Goal: Task Accomplishment & Management: Use online tool/utility

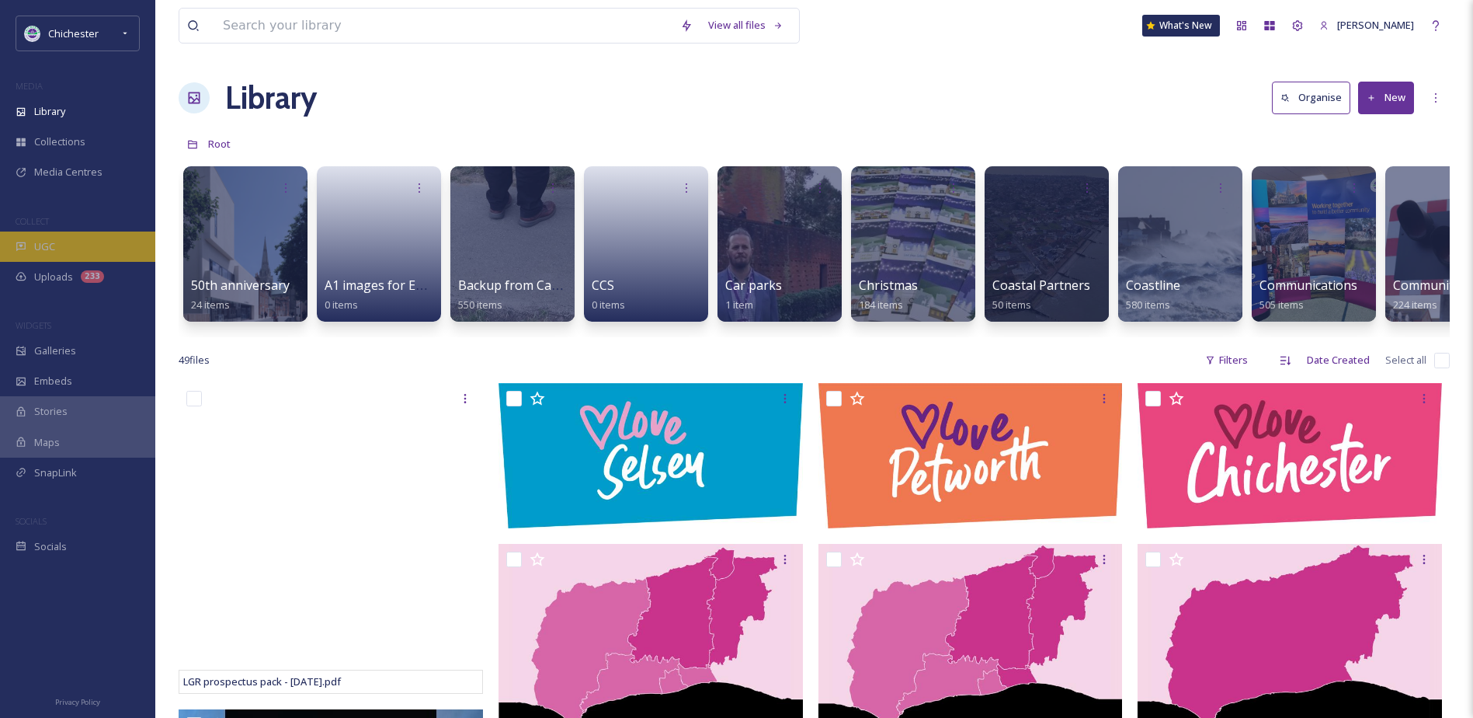
click at [85, 250] on div "UGC" at bounding box center [77, 246] width 155 height 30
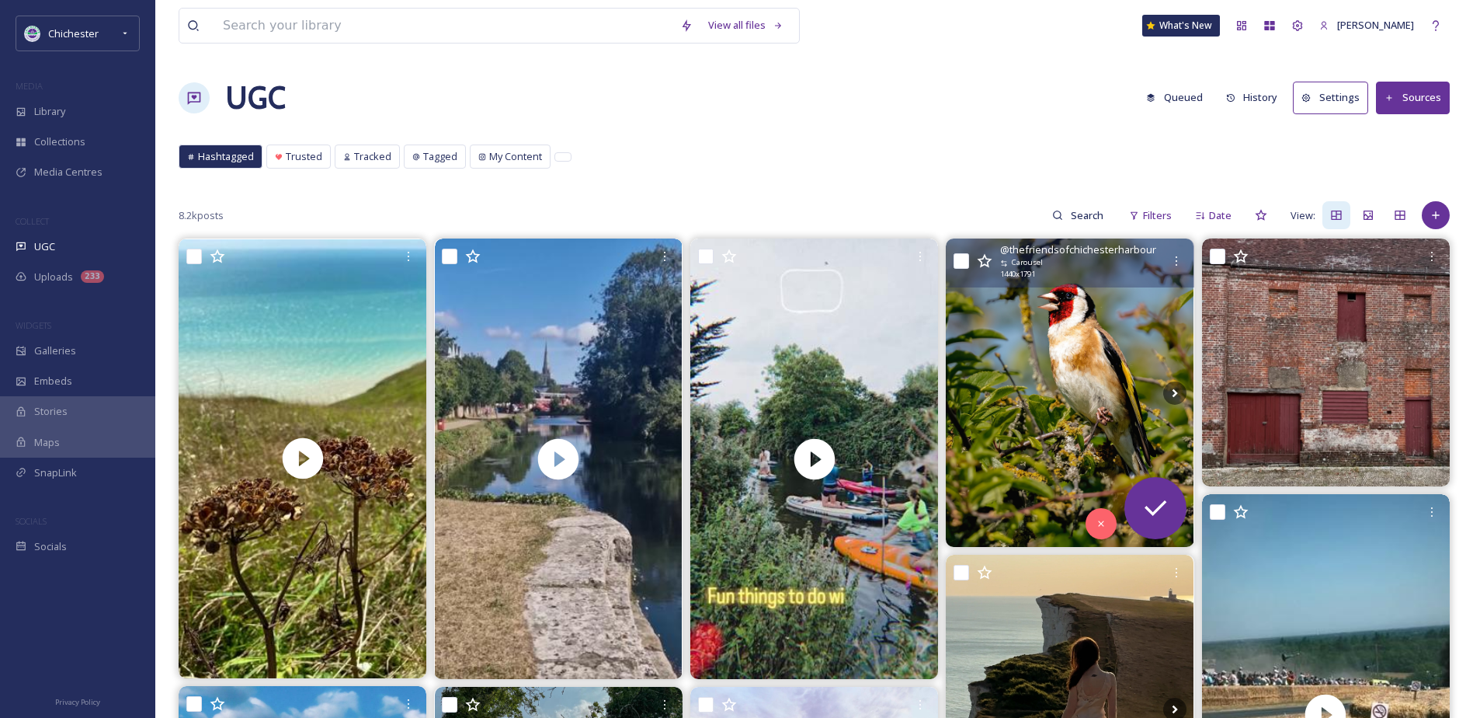
click at [1086, 349] on img at bounding box center [1070, 392] width 248 height 308
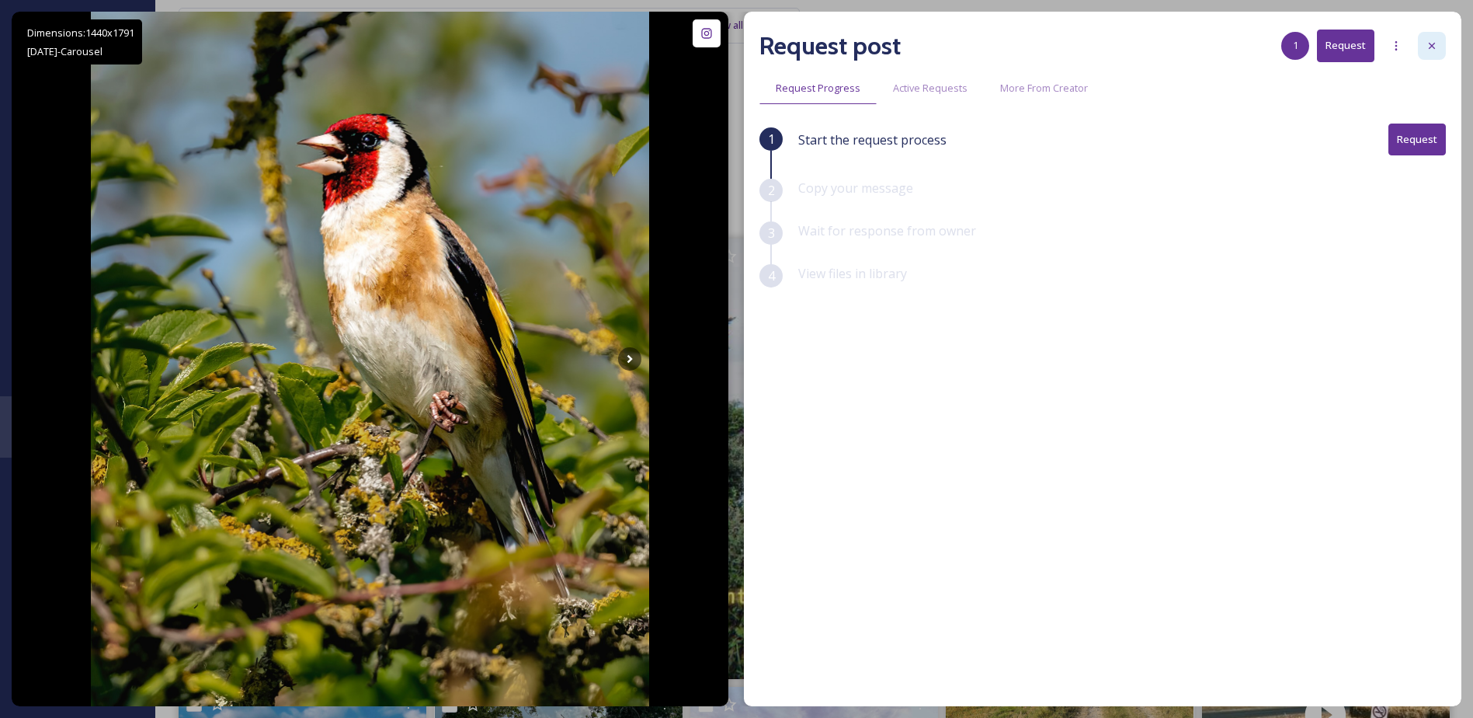
click at [1436, 38] on div at bounding box center [1432, 46] width 28 height 28
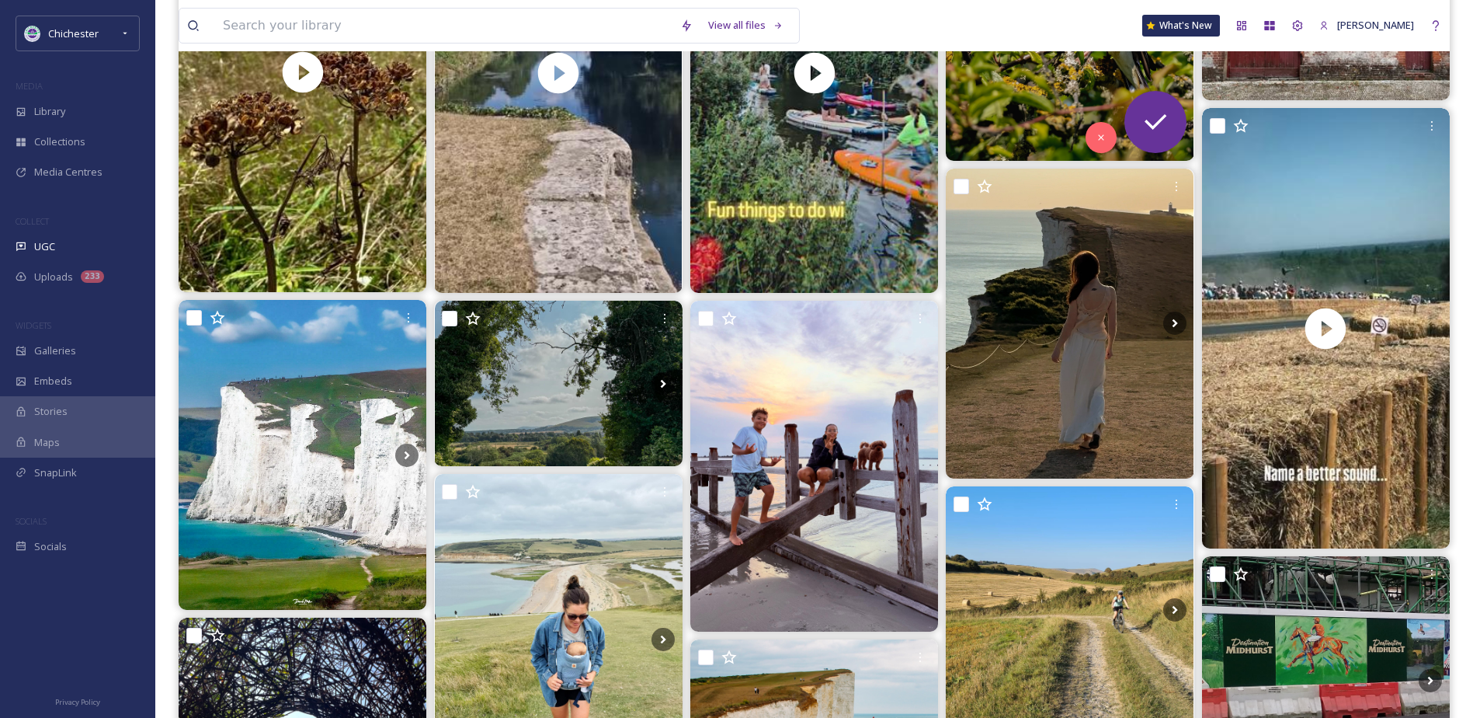
scroll to position [388, 0]
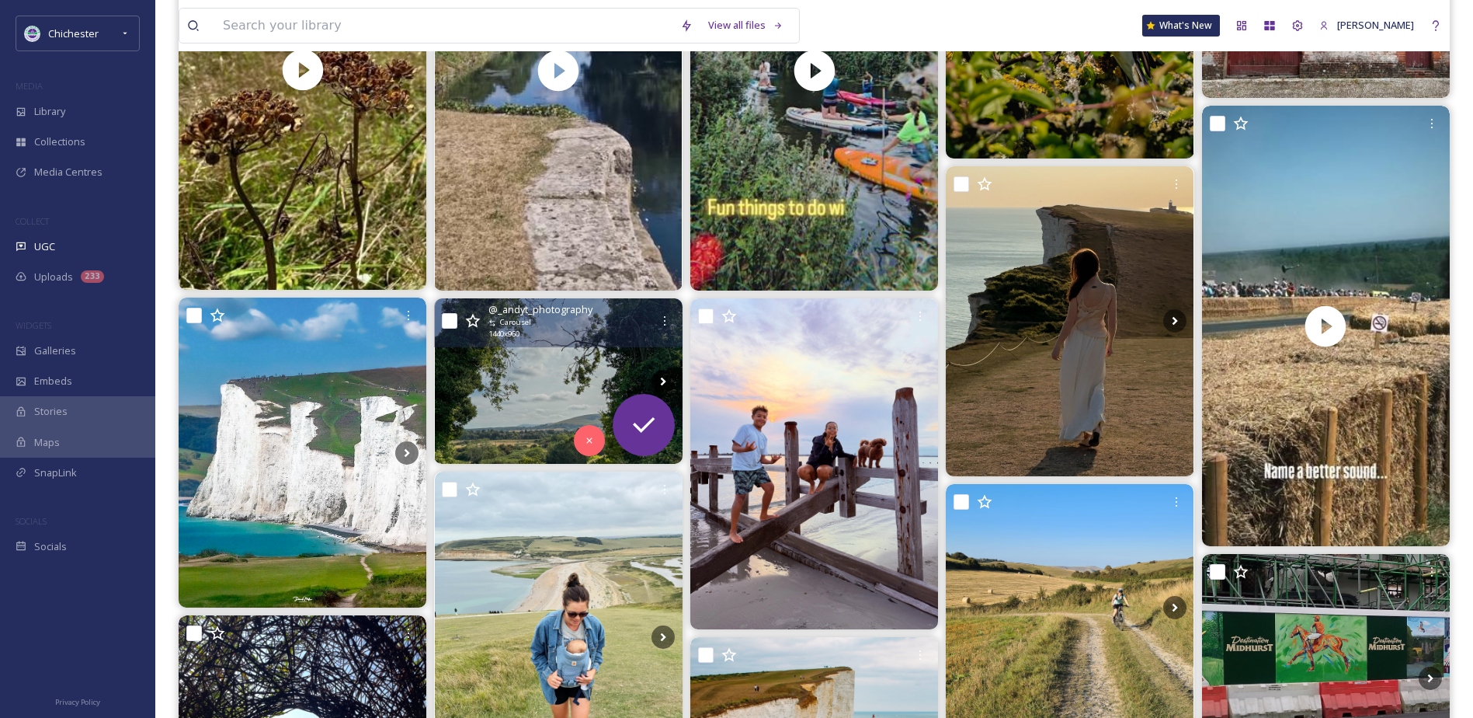
click at [523, 393] on img at bounding box center [559, 380] width 248 height 165
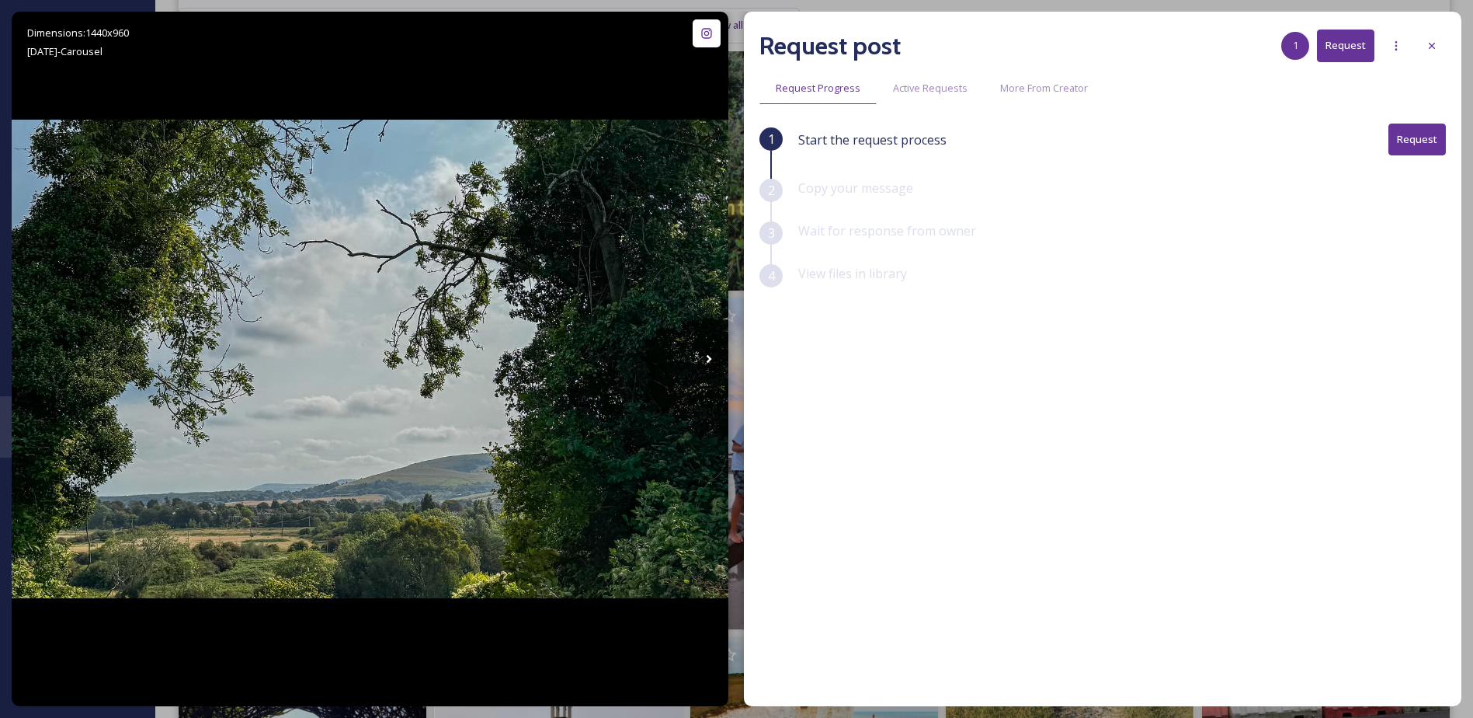
click at [1442, 42] on div at bounding box center [1432, 46] width 28 height 28
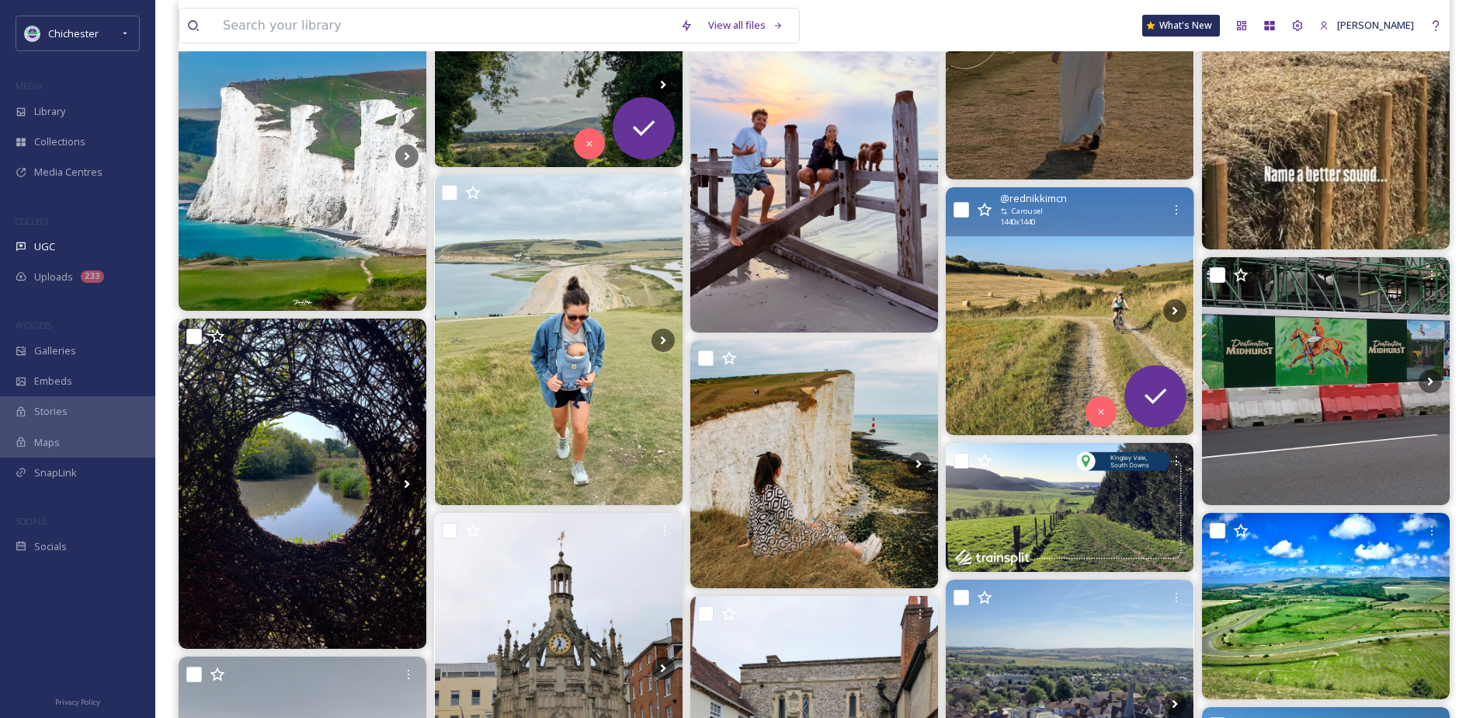
scroll to position [699, 0]
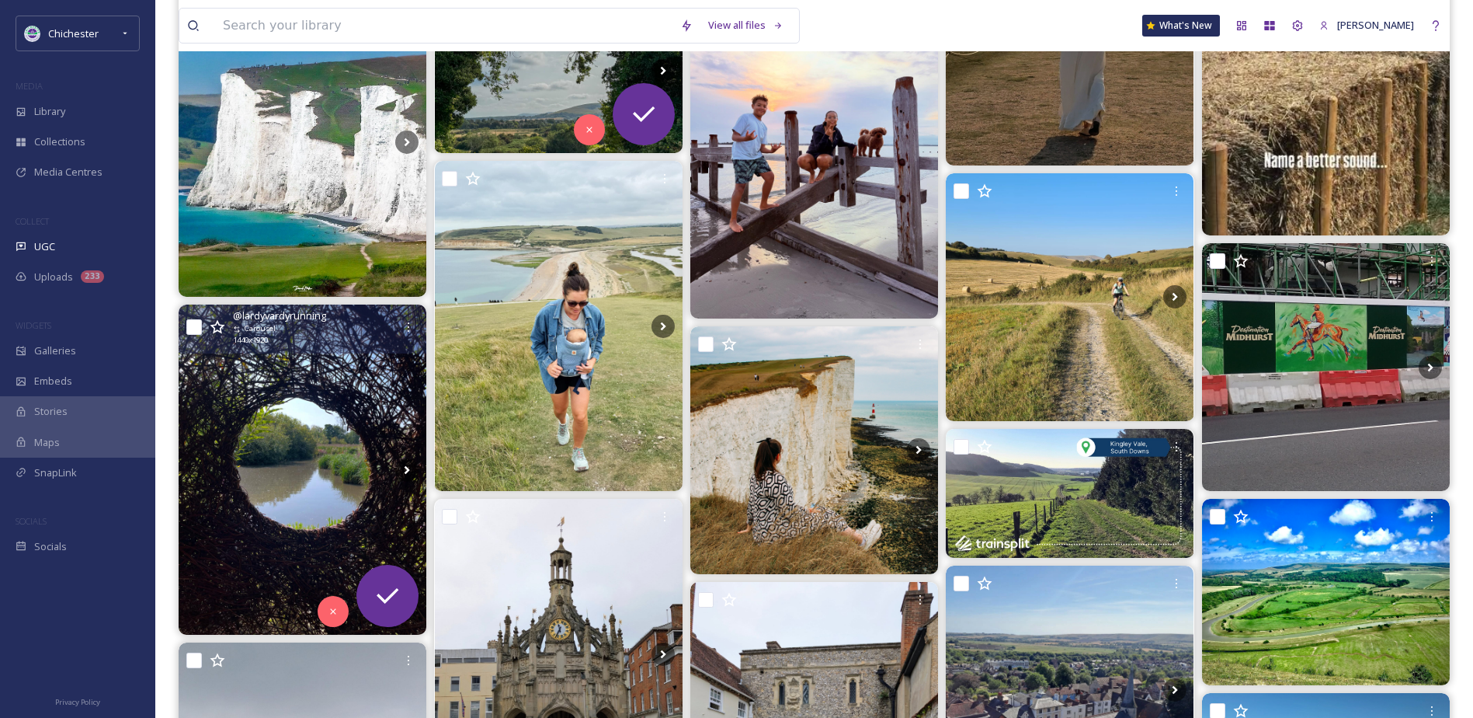
click at [315, 402] on img at bounding box center [303, 469] width 248 height 330
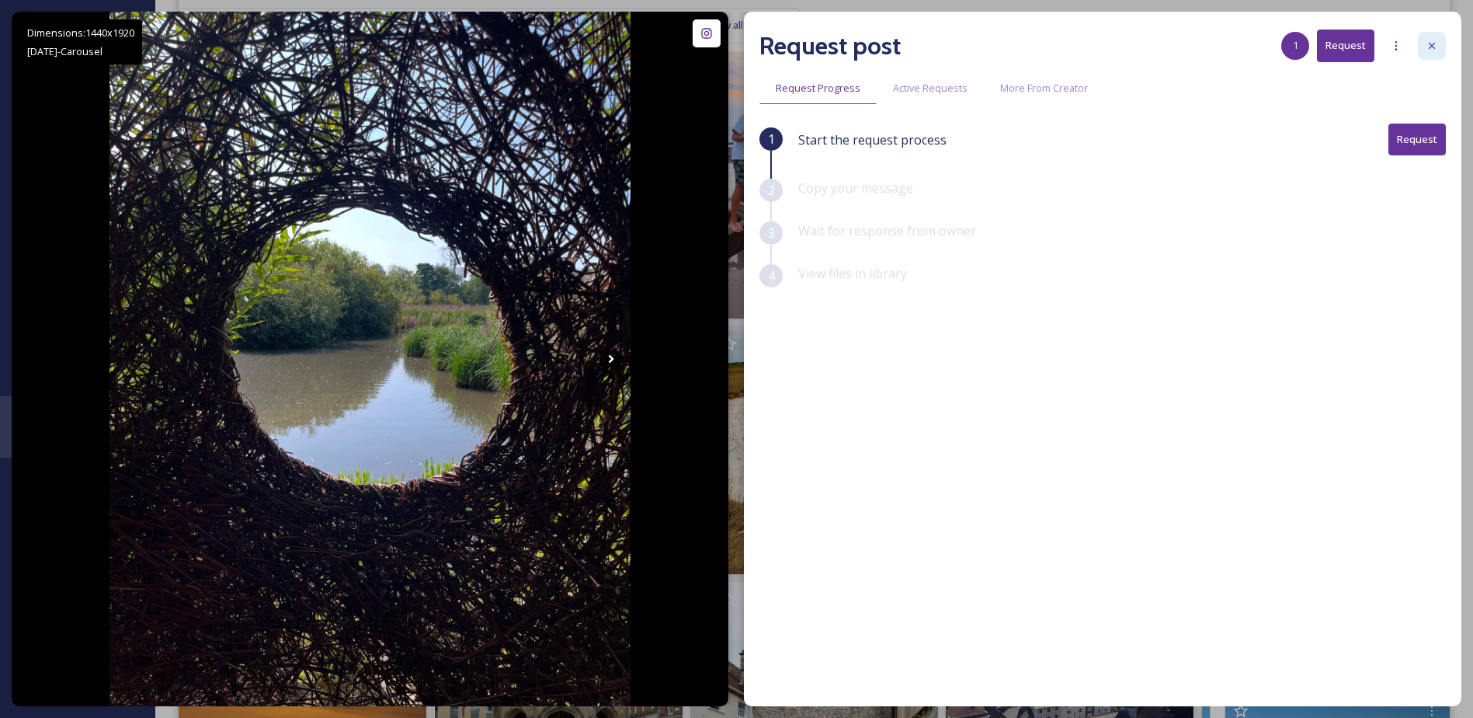
click at [1428, 39] on div at bounding box center [1432, 46] width 28 height 28
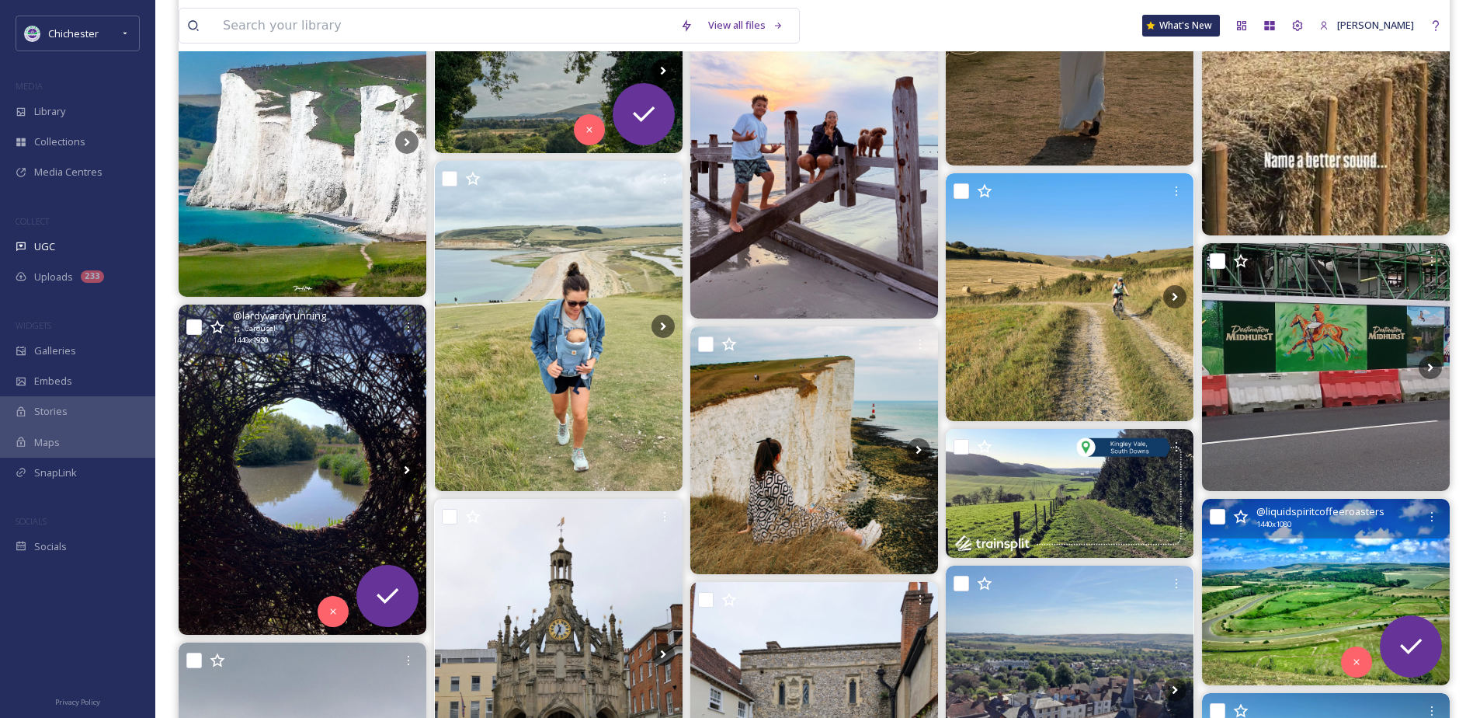
click at [1301, 608] on img at bounding box center [1326, 592] width 248 height 186
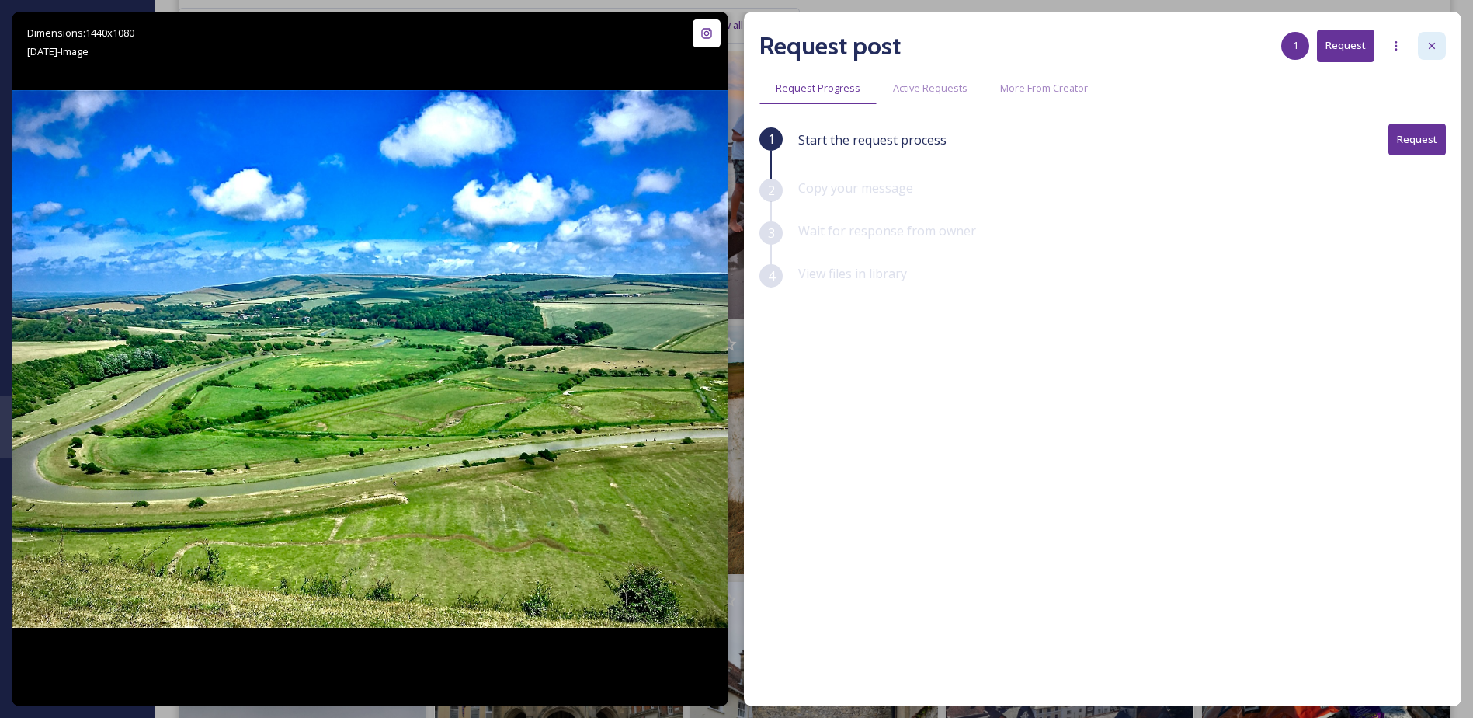
click at [1422, 37] on div at bounding box center [1432, 46] width 28 height 28
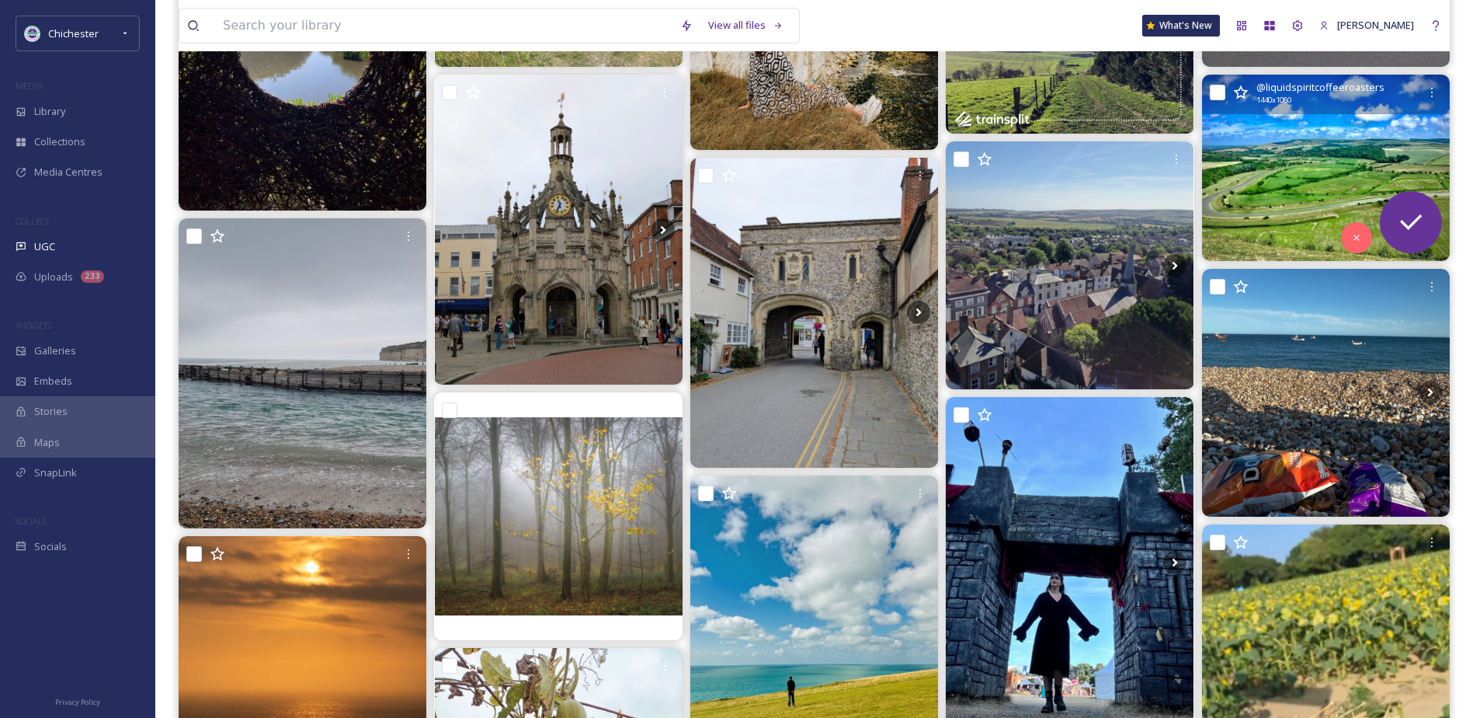
scroll to position [1087, 0]
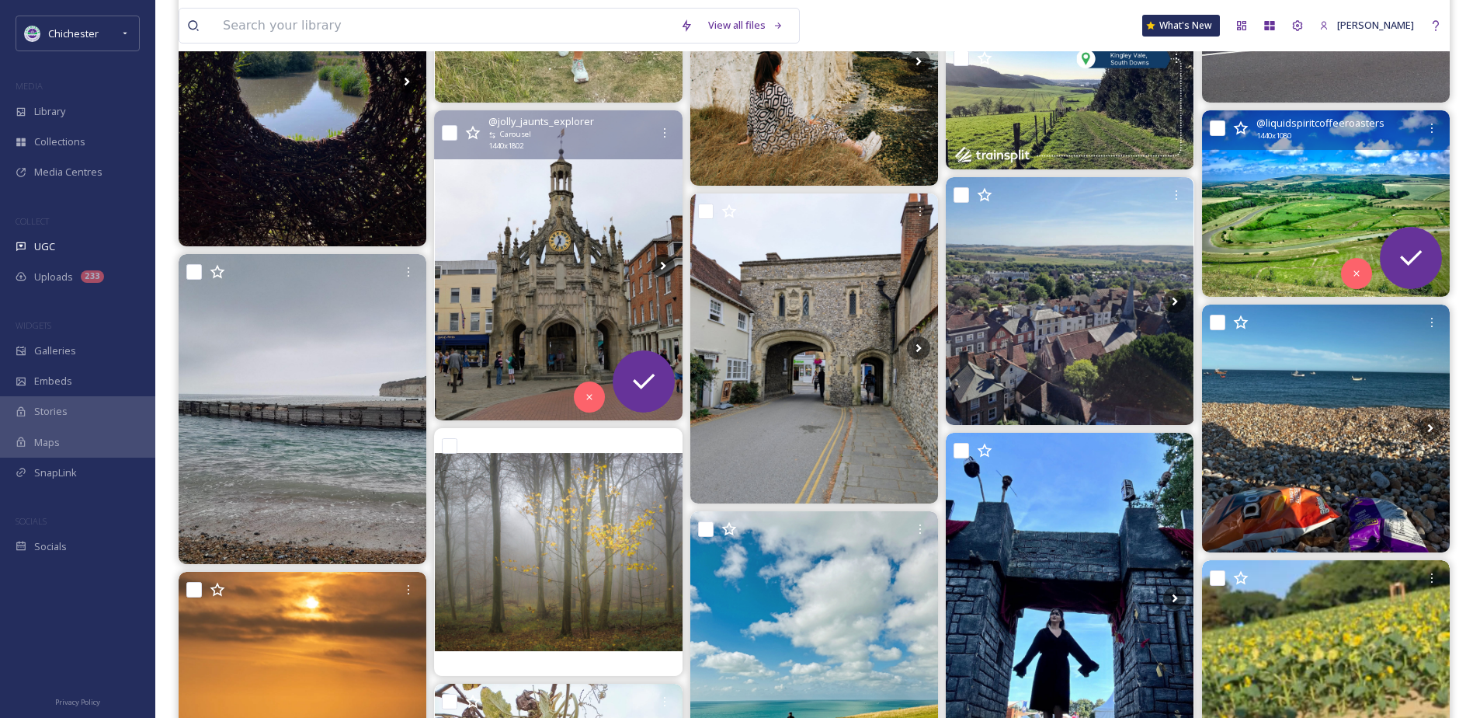
click at [566, 290] on img at bounding box center [559, 265] width 248 height 310
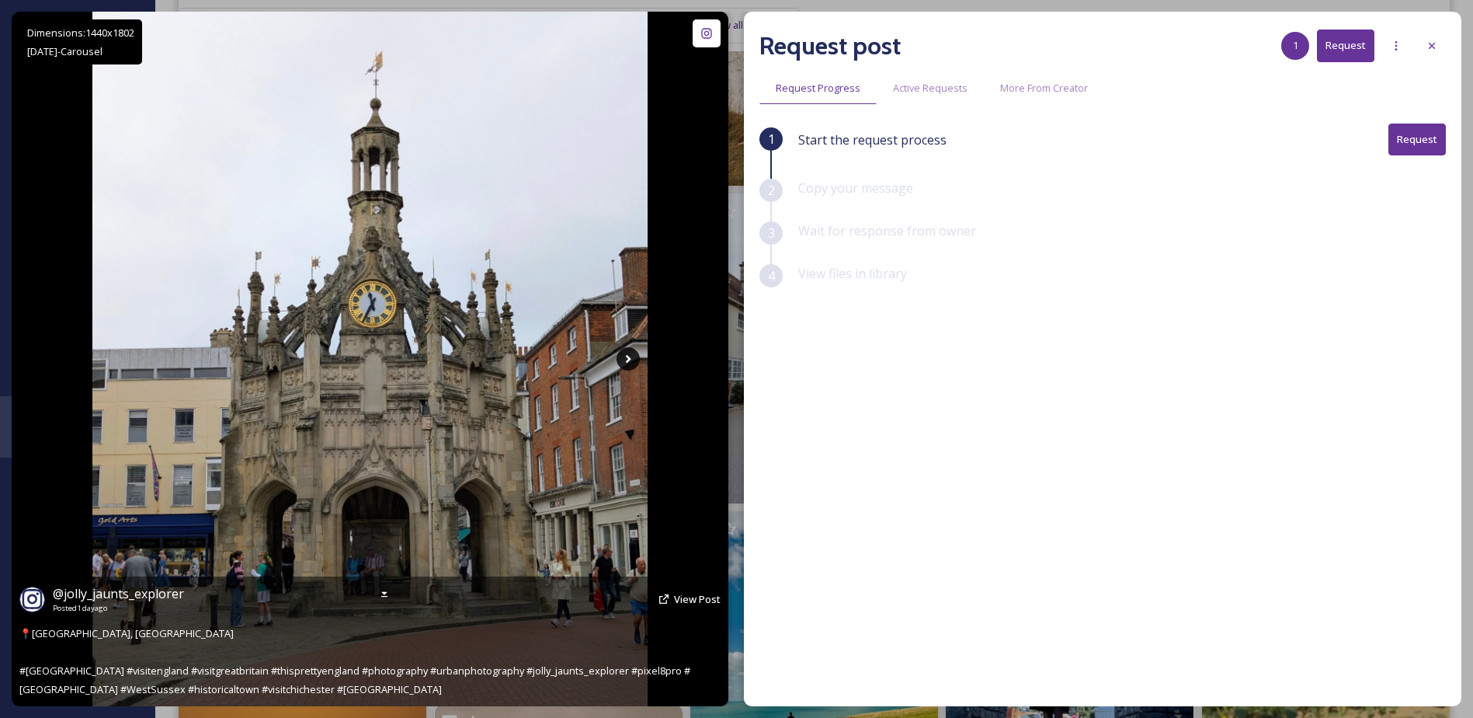
click at [631, 359] on icon at bounding box center [628, 358] width 23 height 23
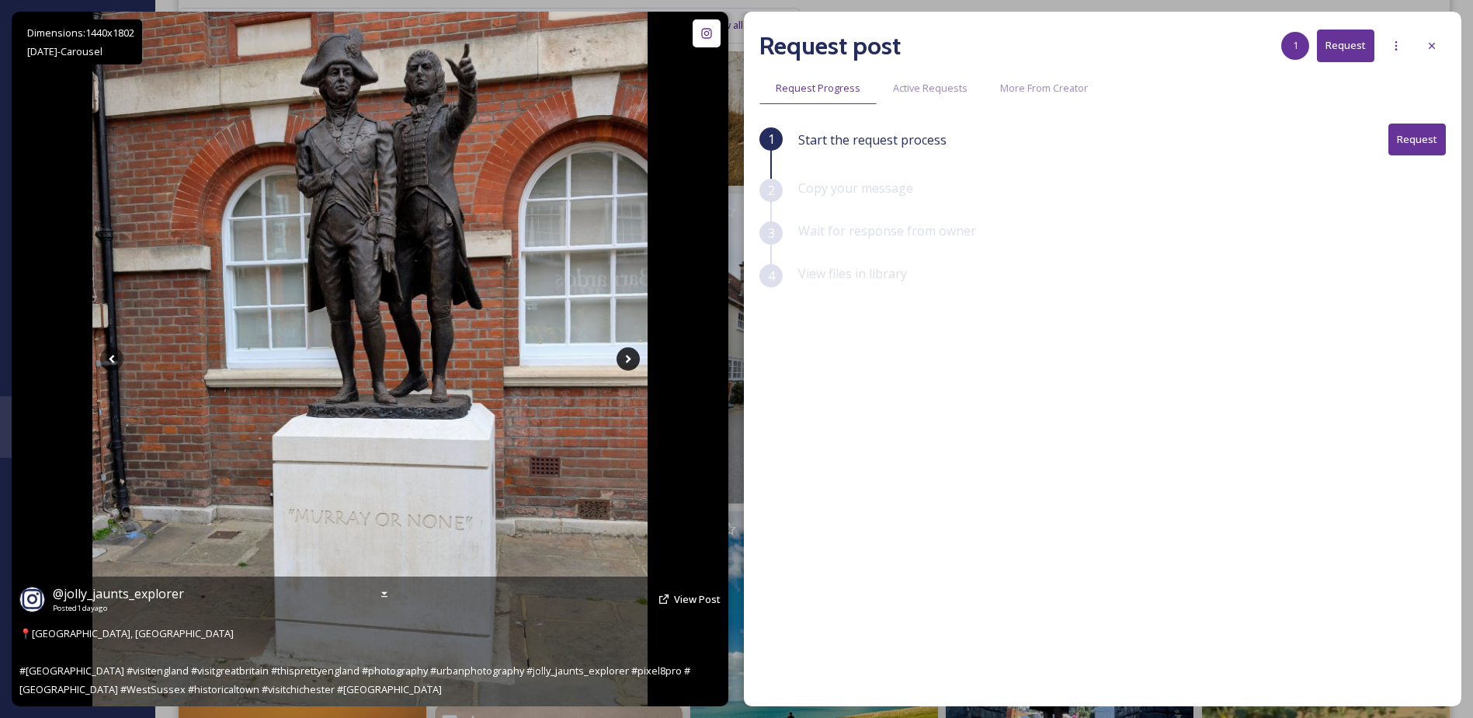
click at [631, 359] on icon at bounding box center [628, 358] width 23 height 23
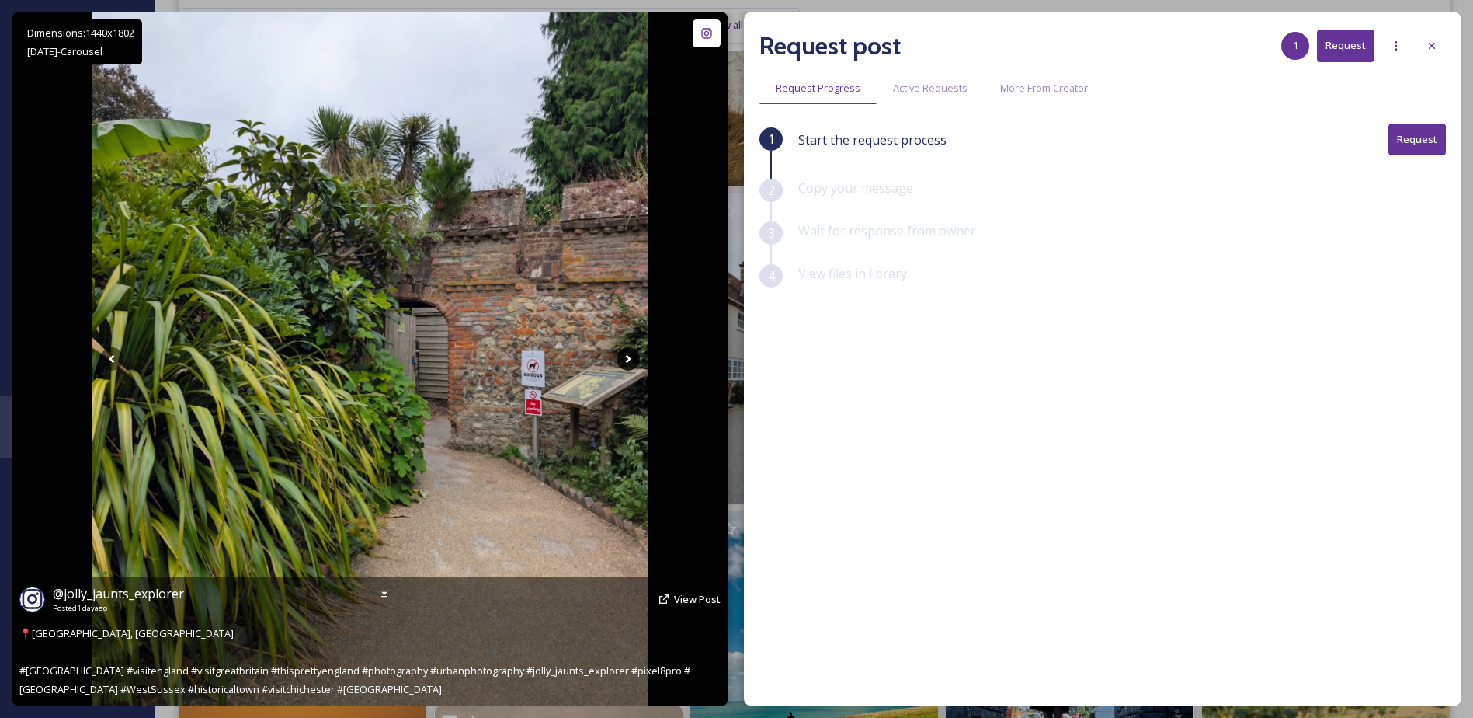
click at [631, 359] on icon at bounding box center [628, 358] width 23 height 23
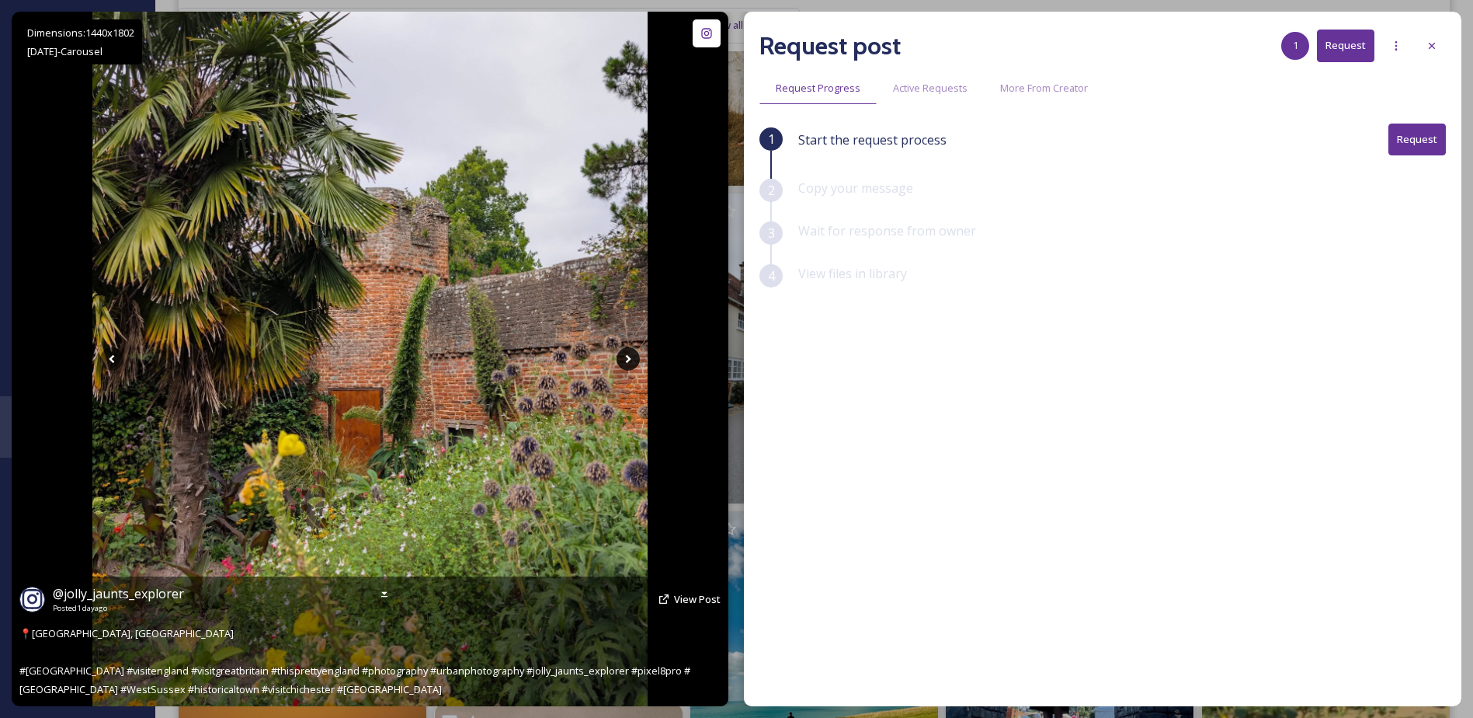
click at [631, 359] on icon at bounding box center [628, 358] width 23 height 23
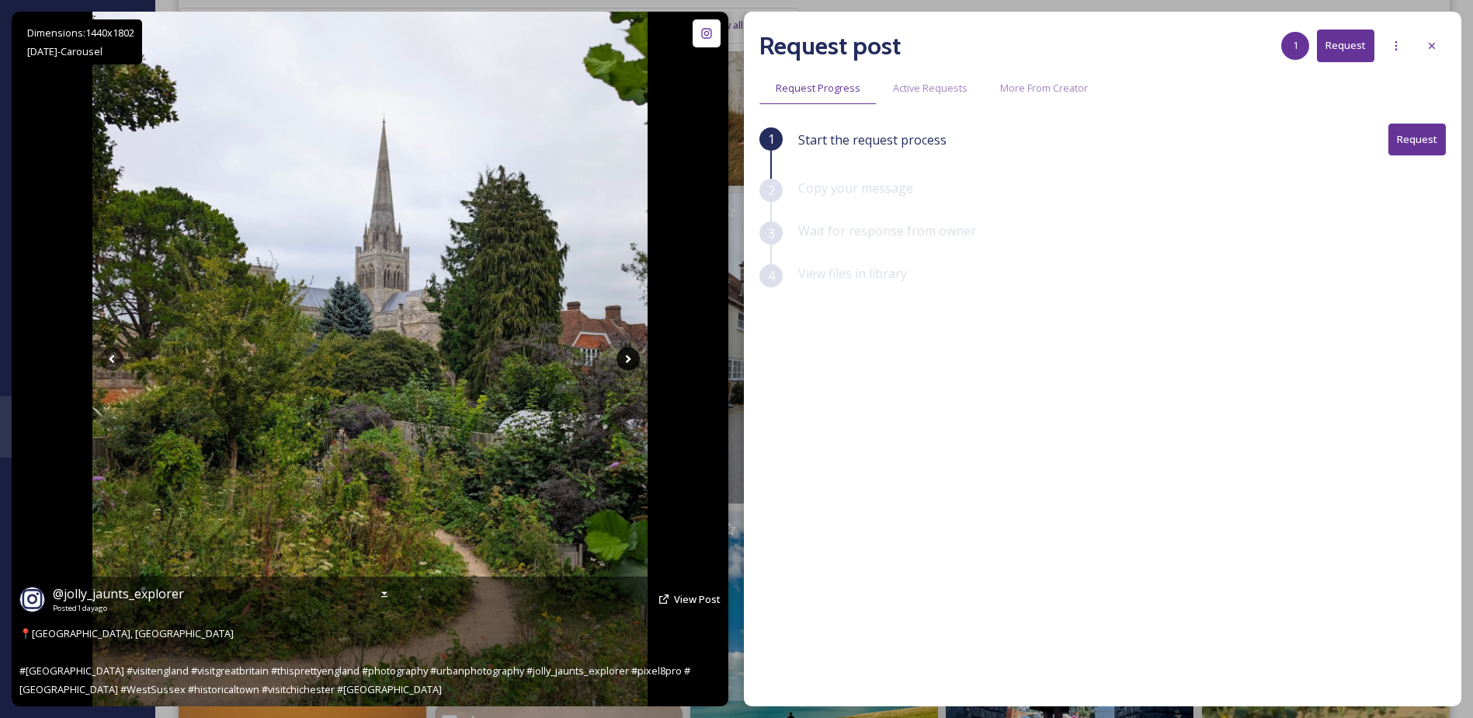
click at [631, 359] on icon at bounding box center [628, 358] width 23 height 23
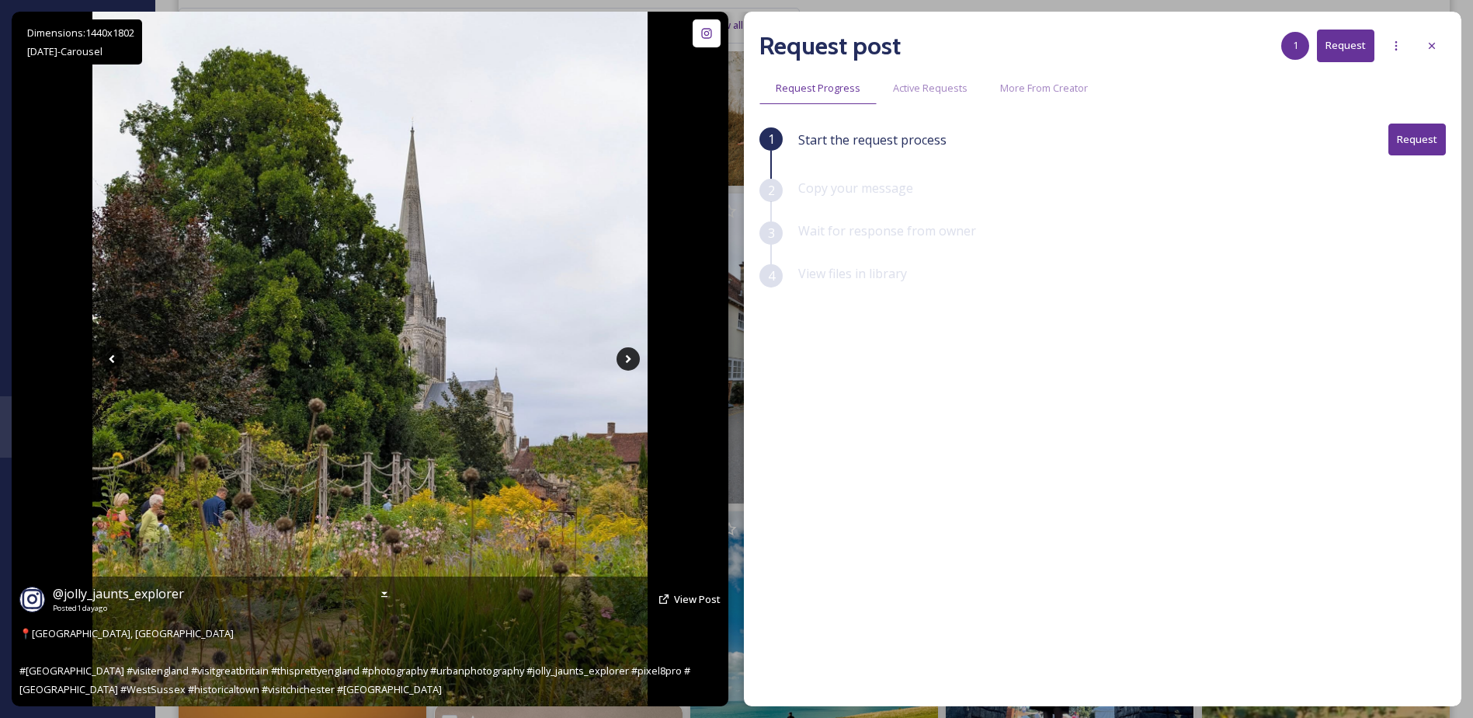
click at [631, 359] on icon at bounding box center [628, 358] width 23 height 23
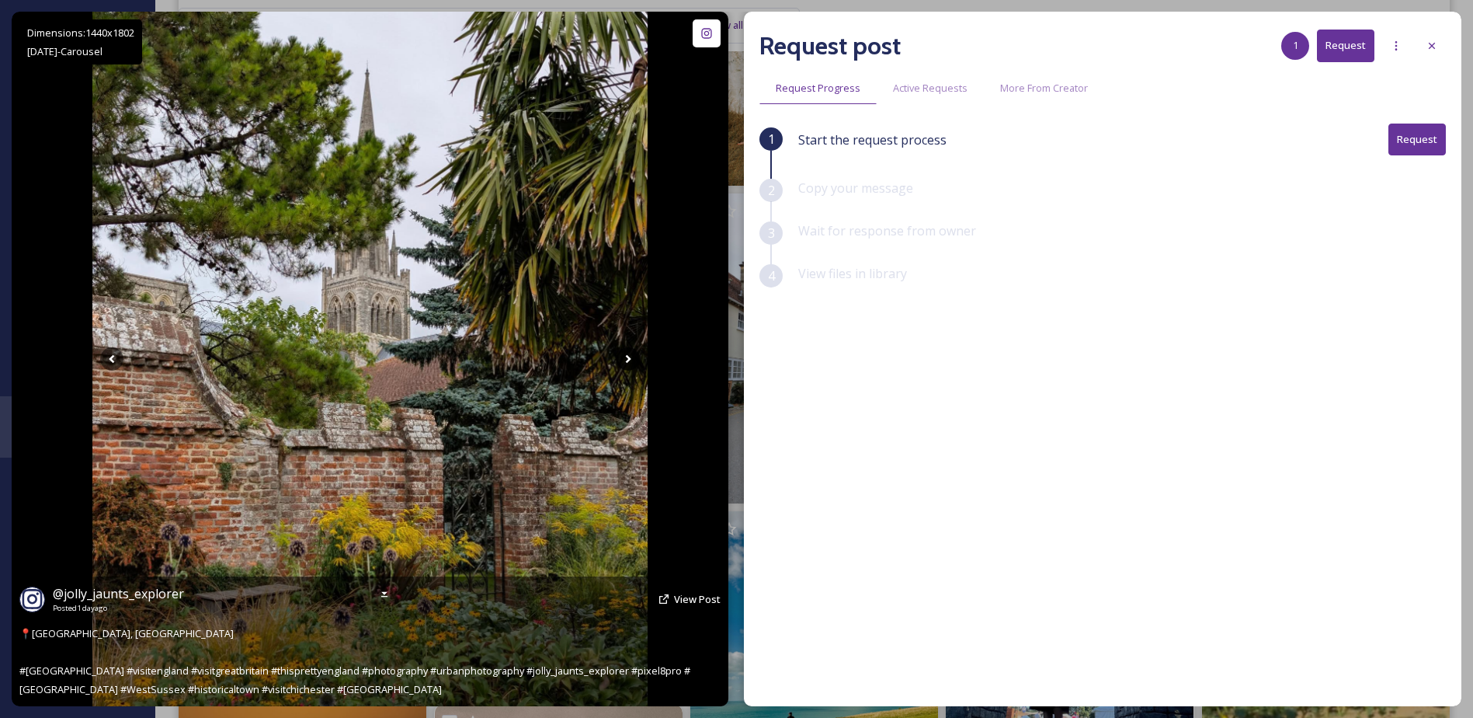
click at [631, 359] on icon at bounding box center [628, 358] width 23 height 23
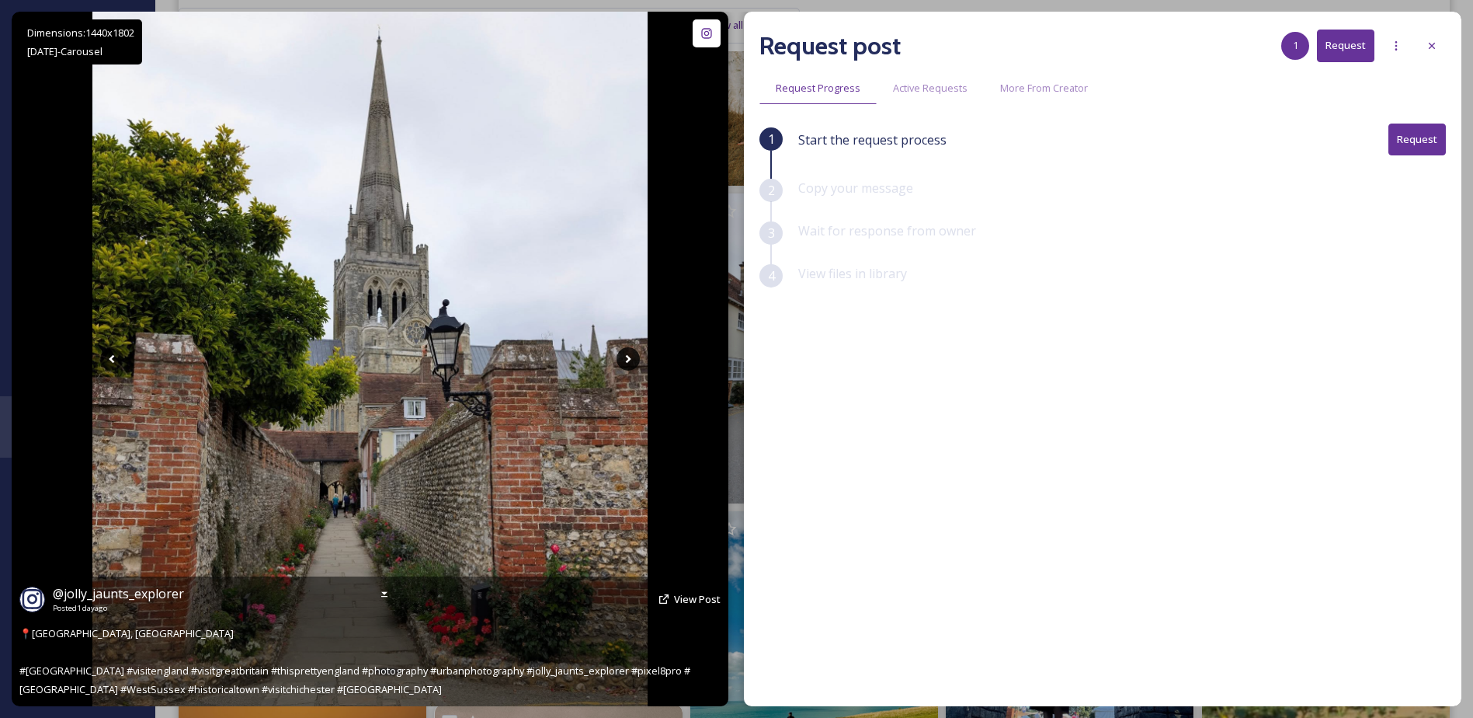
click at [631, 359] on icon at bounding box center [628, 358] width 23 height 23
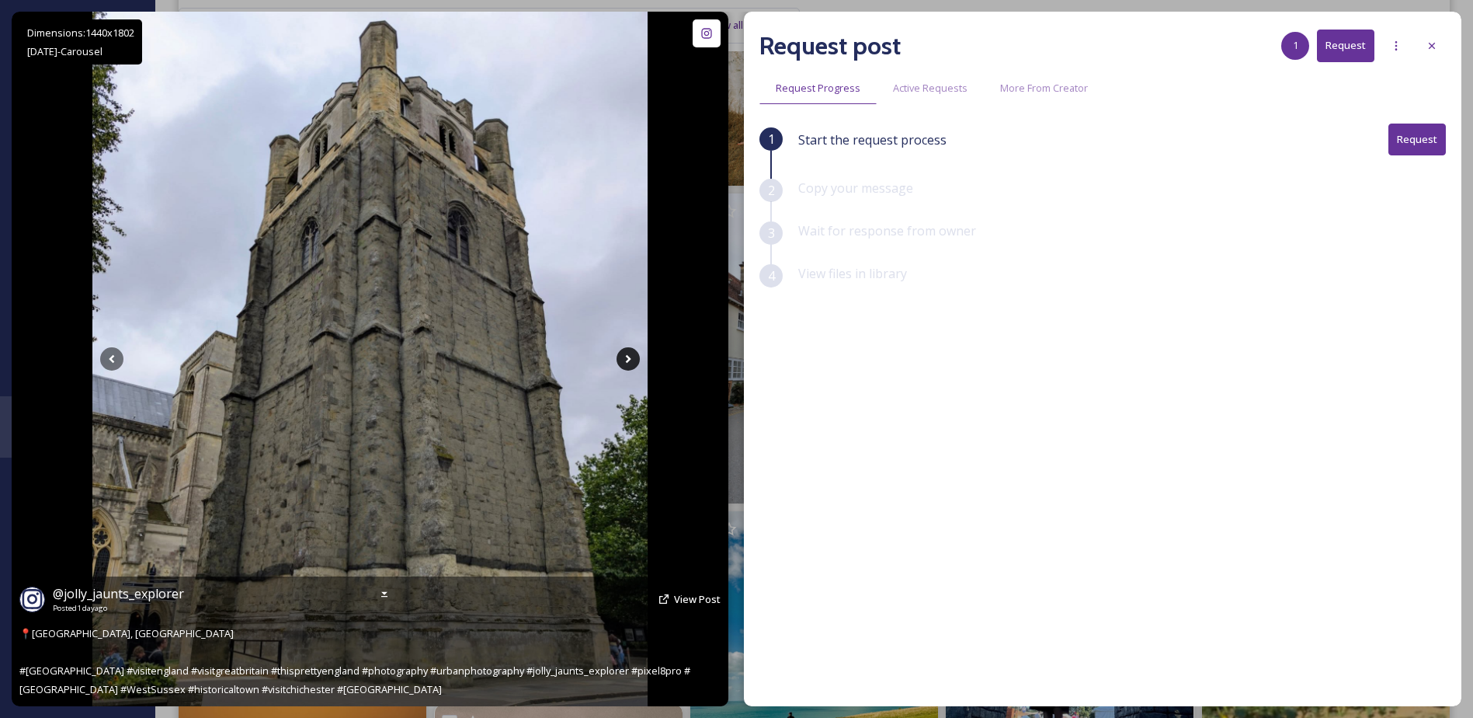
click at [631, 359] on icon at bounding box center [628, 358] width 23 height 23
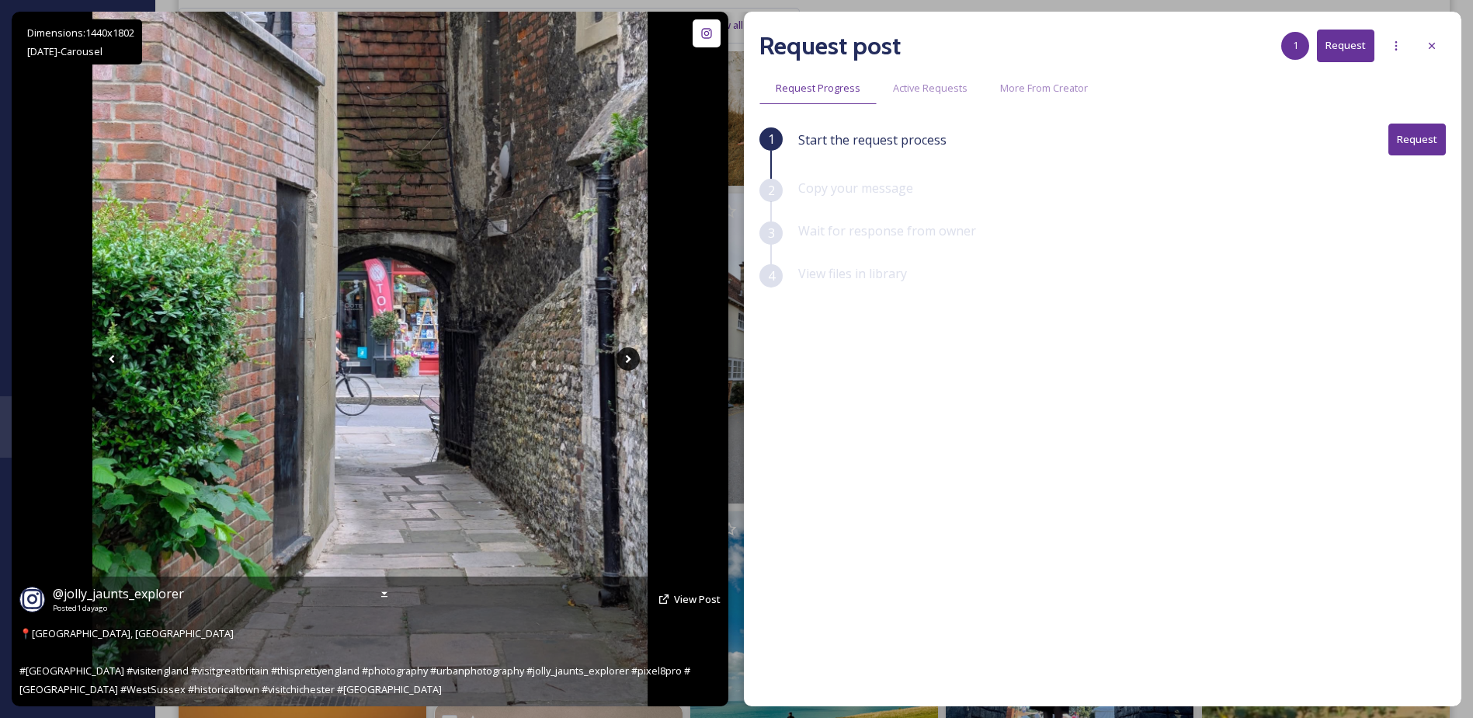
click at [631, 359] on icon at bounding box center [628, 358] width 23 height 23
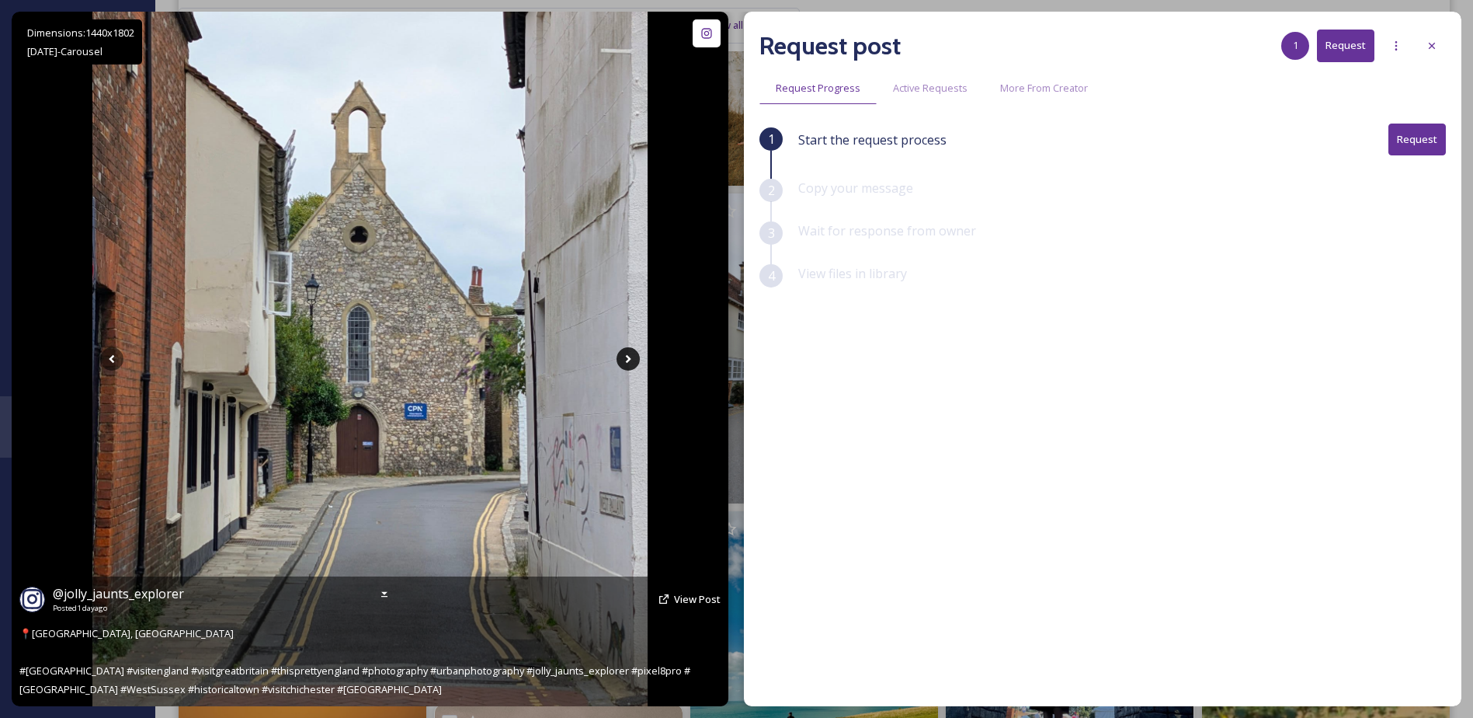
click at [631, 359] on icon at bounding box center [628, 358] width 23 height 23
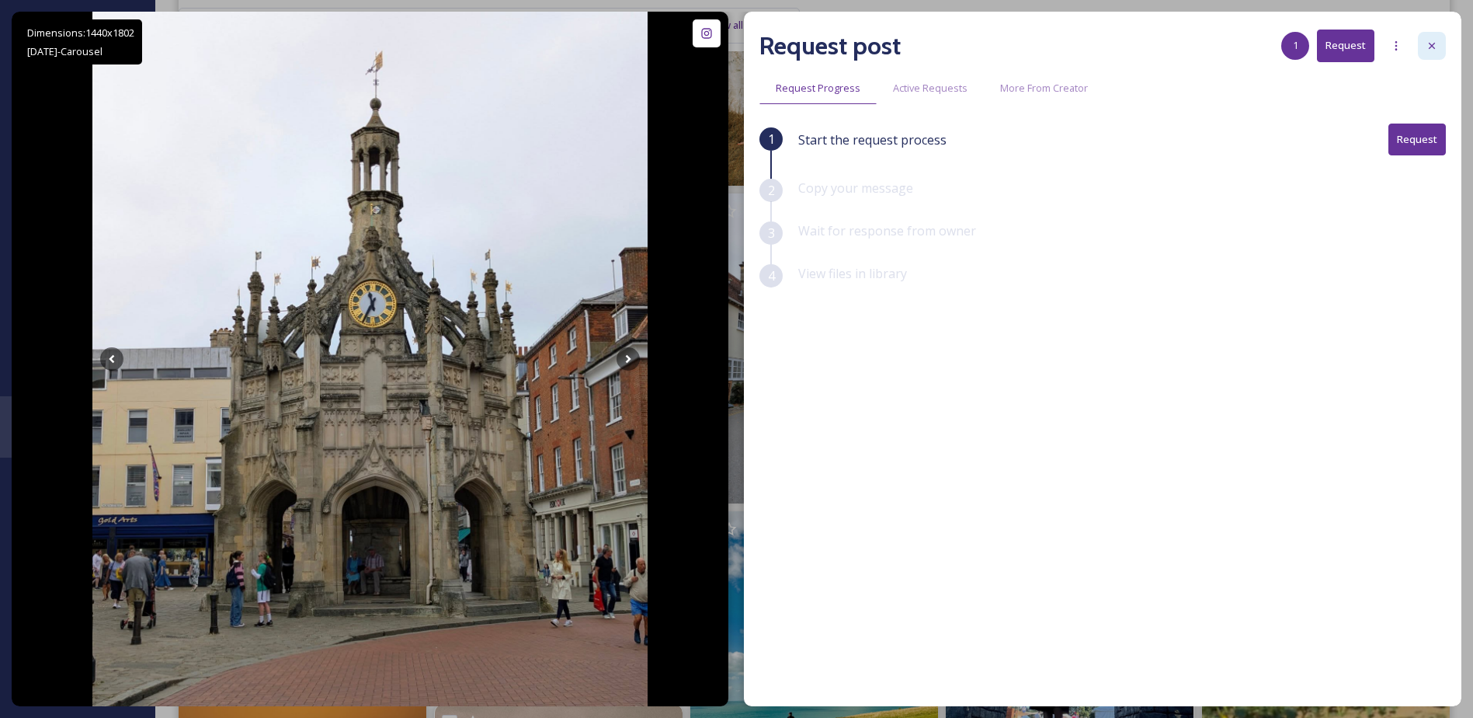
drag, startPoint x: 1445, startPoint y: 50, endPoint x: 1435, endPoint y: 47, distance: 10.6
click at [1439, 47] on div "Request post 1 Request Request Progress Active Requests More From Creator 1 Sta…" at bounding box center [1103, 359] width 718 height 694
click at [1432, 45] on icon at bounding box center [1432, 46] width 6 height 6
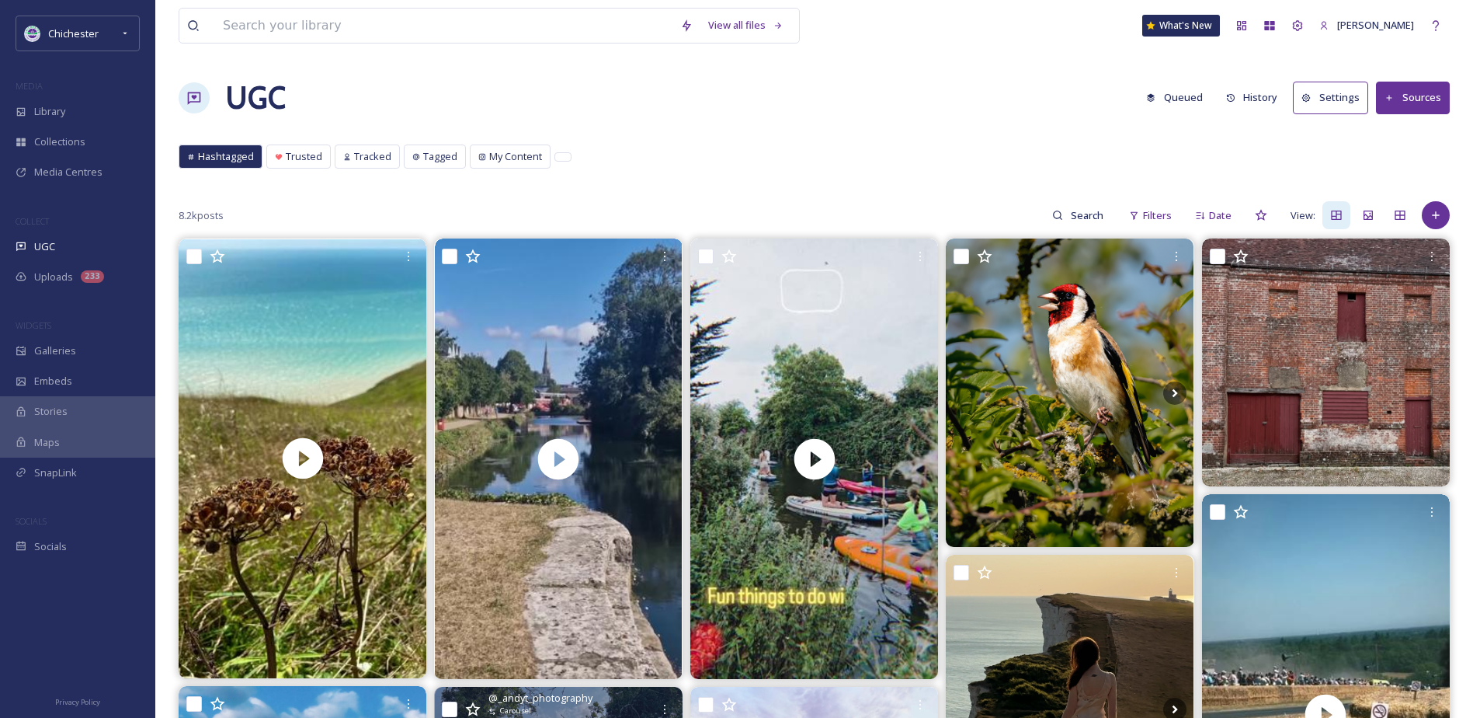
click at [1188, 93] on button "Queued" at bounding box center [1175, 97] width 72 height 30
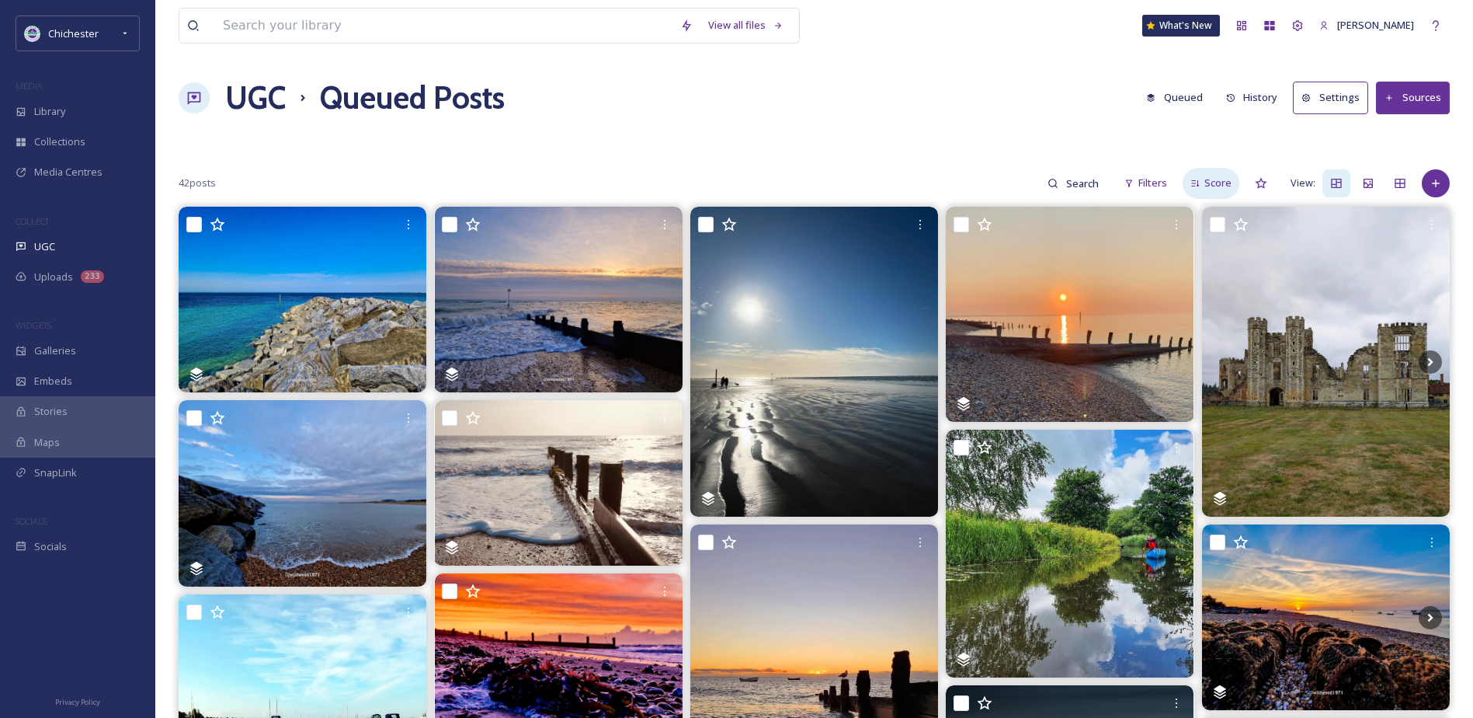
click at [1225, 185] on span "Score" at bounding box center [1218, 183] width 27 height 15
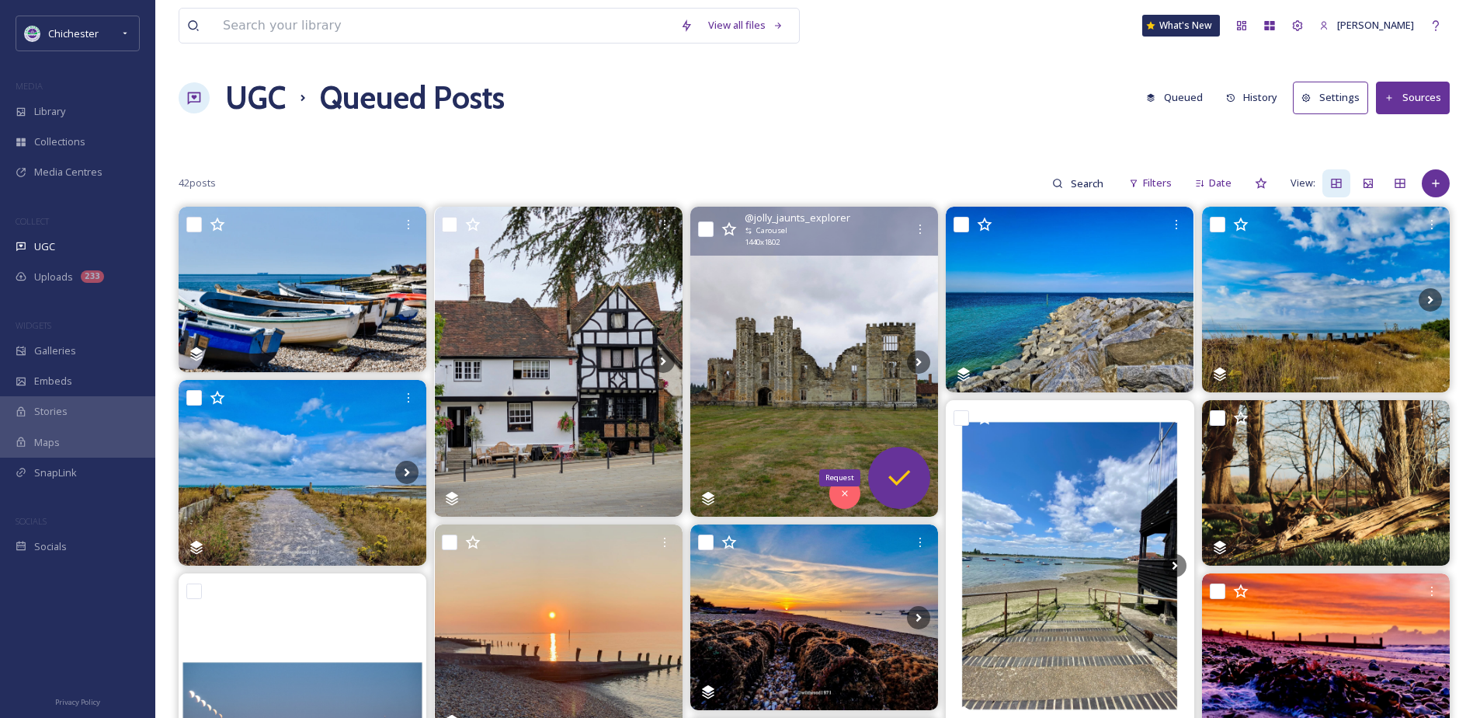
click at [894, 457] on div "Request" at bounding box center [899, 478] width 62 height 62
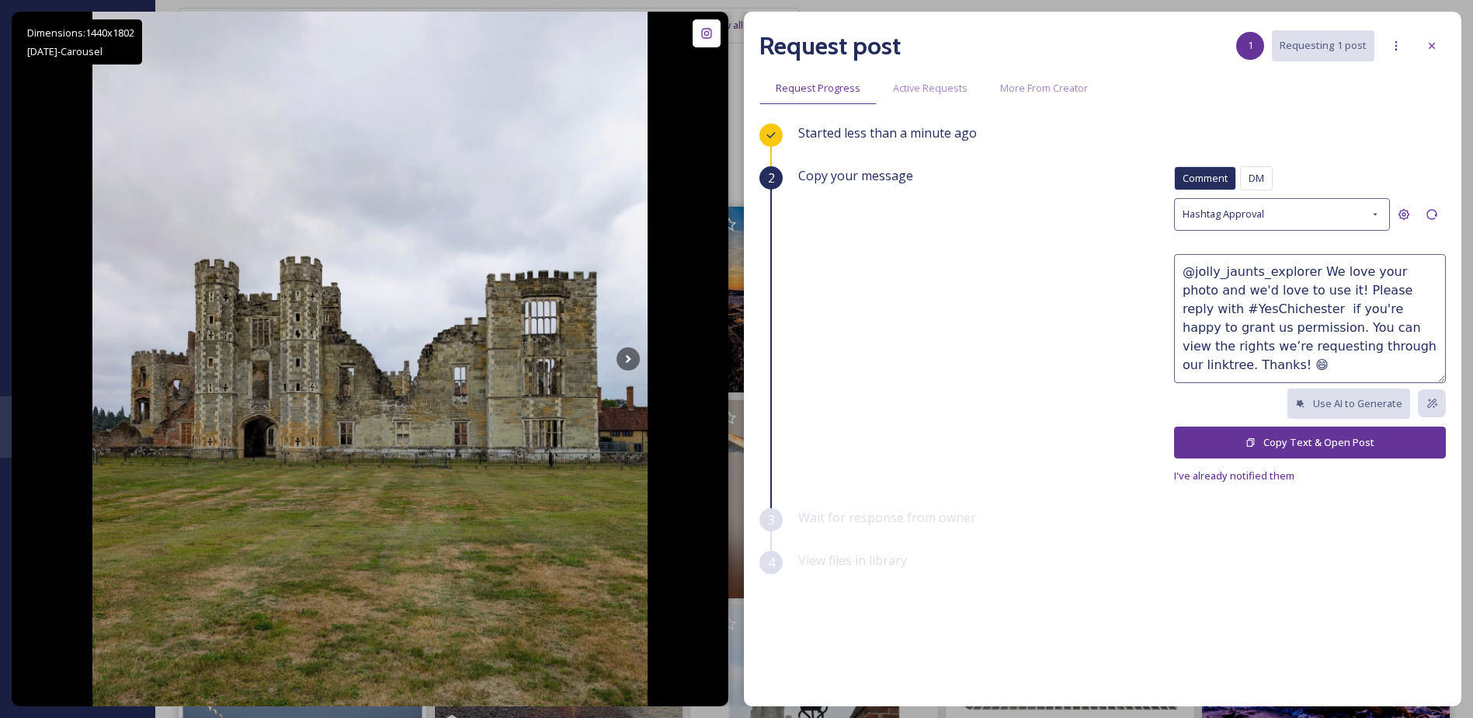
click at [1271, 444] on button "Copy Text & Open Post" at bounding box center [1310, 442] width 272 height 32
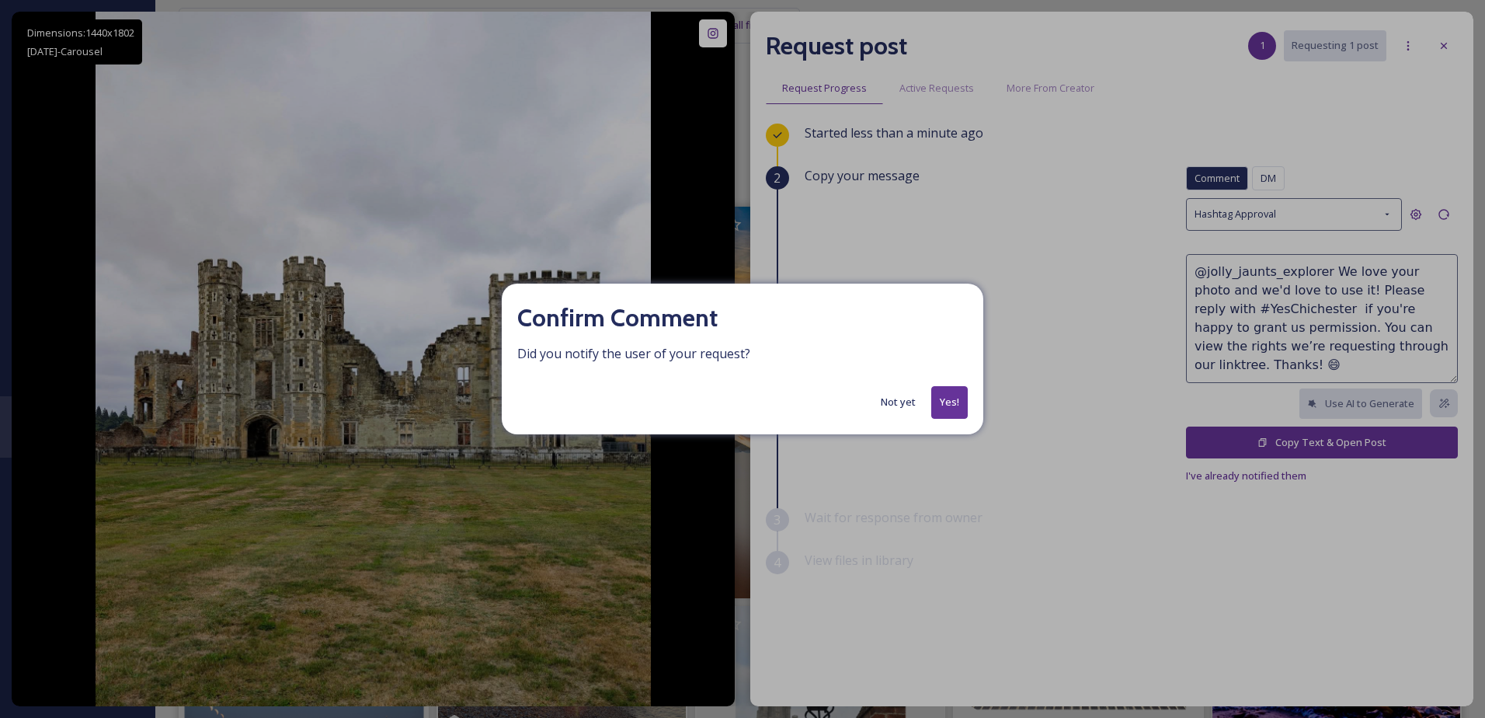
click at [946, 401] on button "Yes!" at bounding box center [949, 402] width 37 height 32
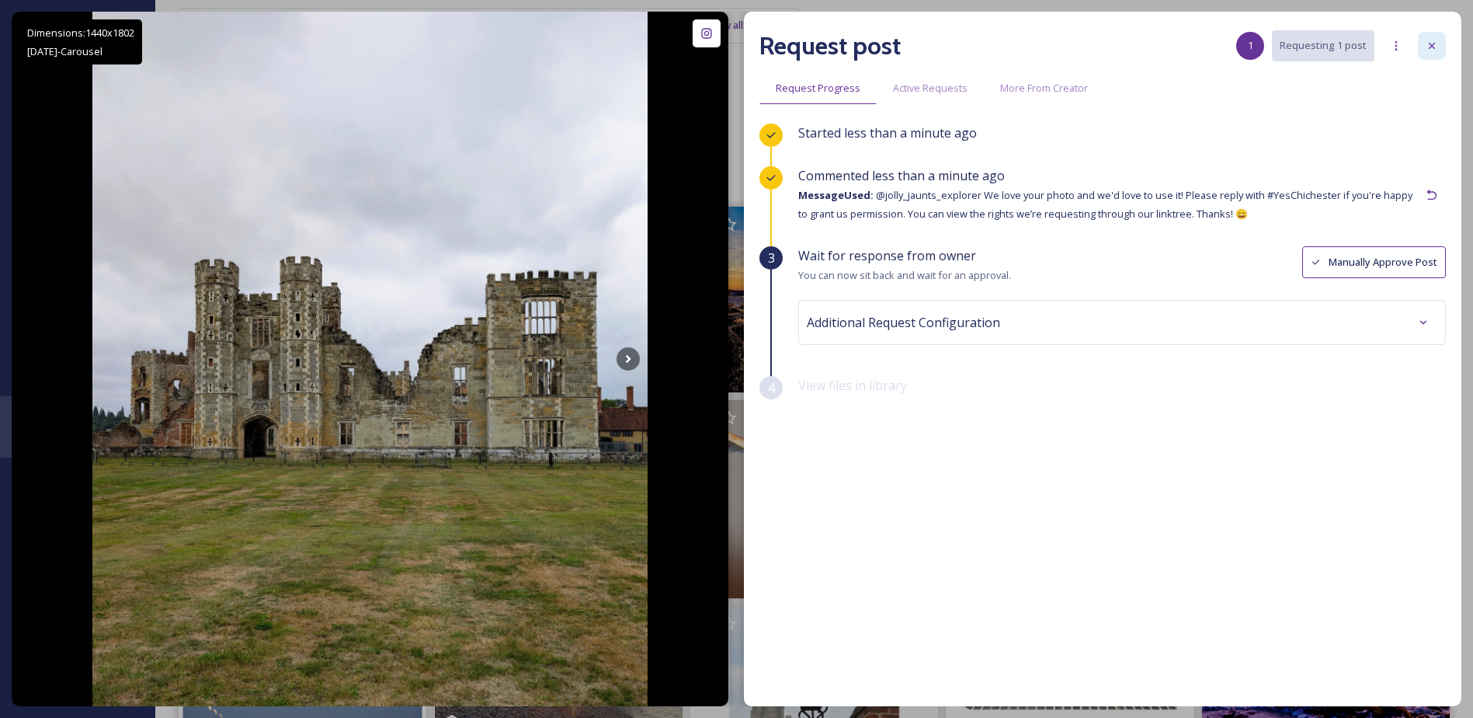
click at [1426, 48] on icon at bounding box center [1432, 46] width 12 height 12
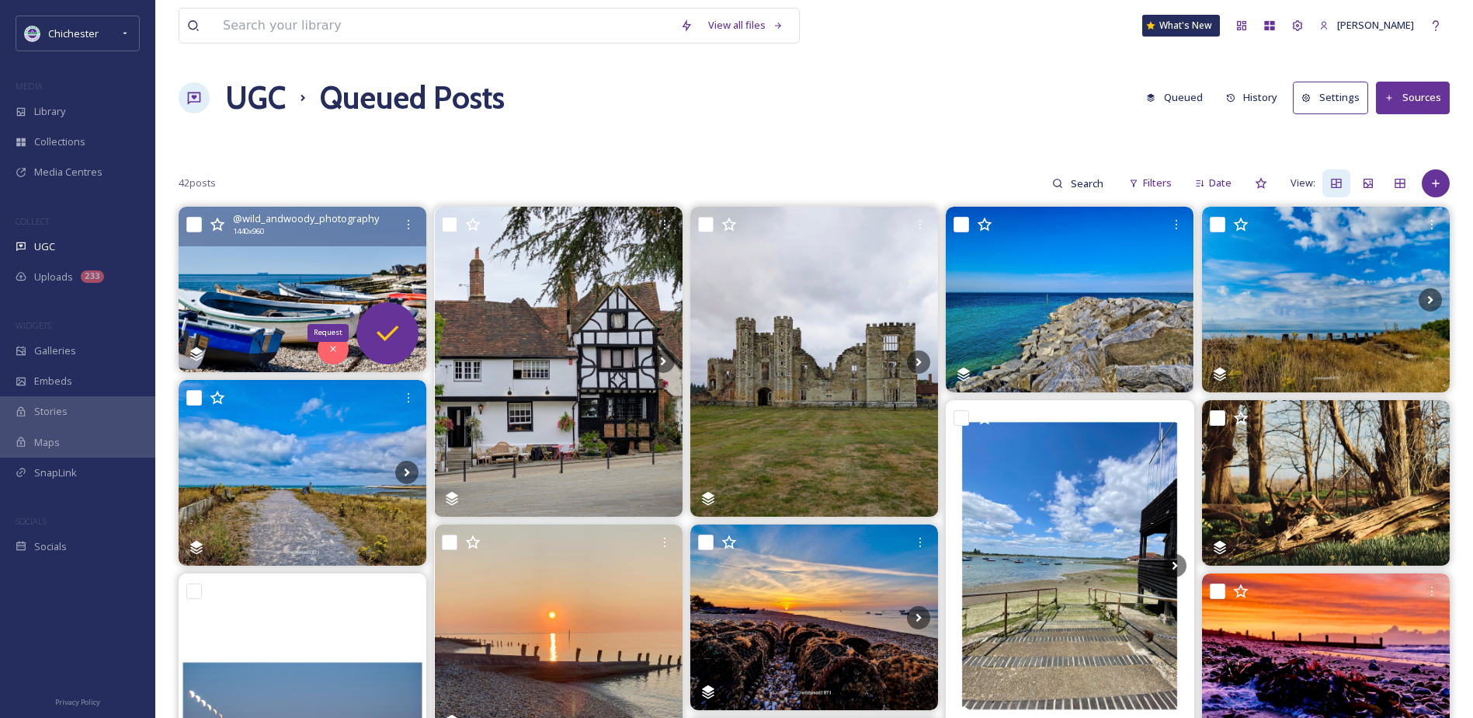
click at [380, 322] on icon at bounding box center [387, 333] width 31 height 31
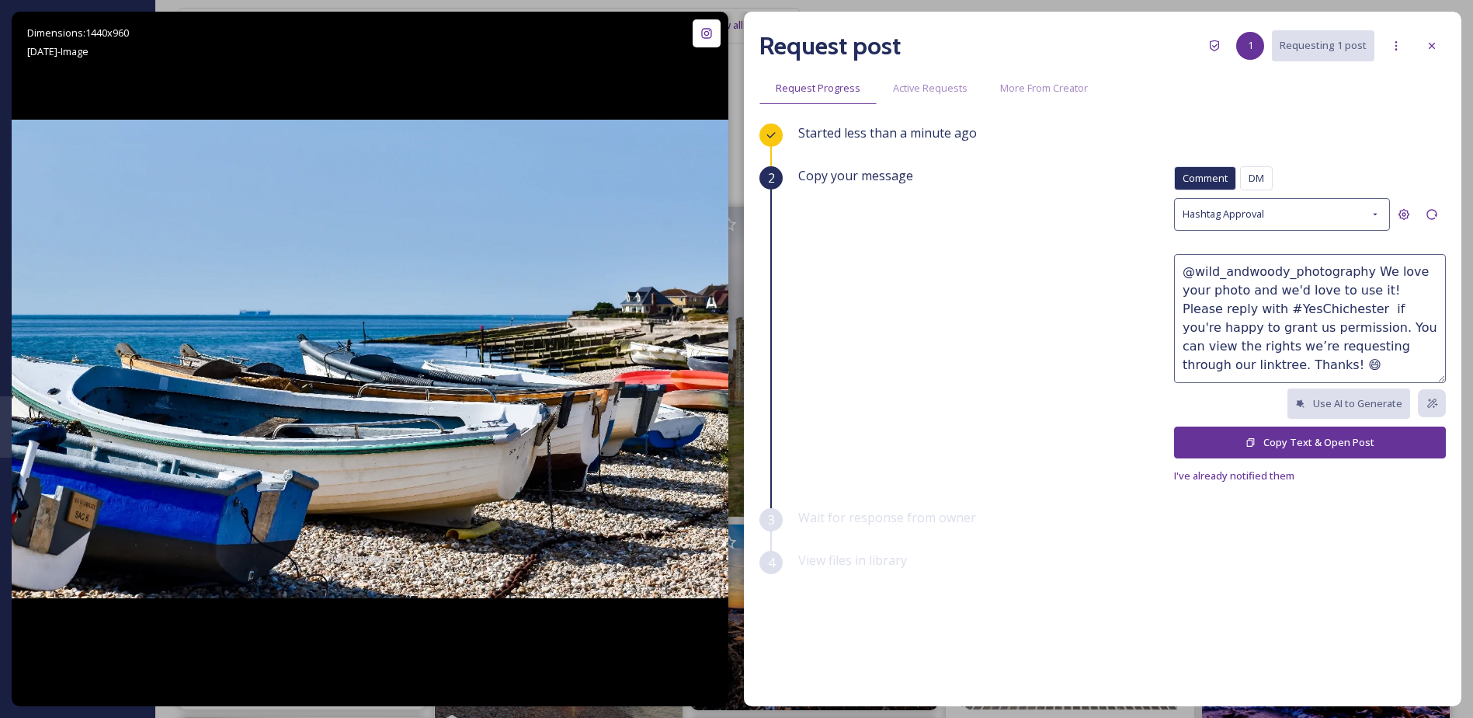
click at [1211, 444] on button "Copy Text & Open Post" at bounding box center [1310, 442] width 272 height 32
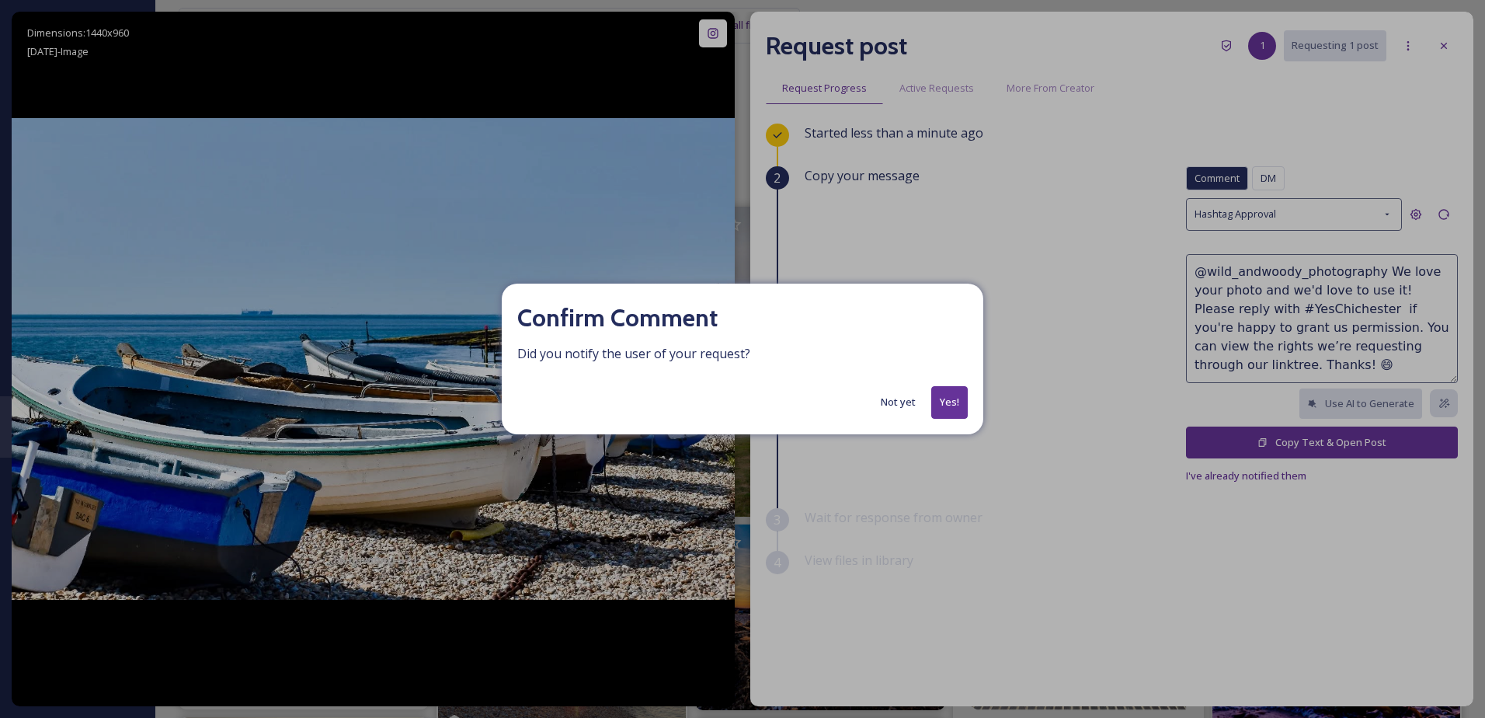
click at [956, 395] on button "Yes!" at bounding box center [949, 402] width 37 height 32
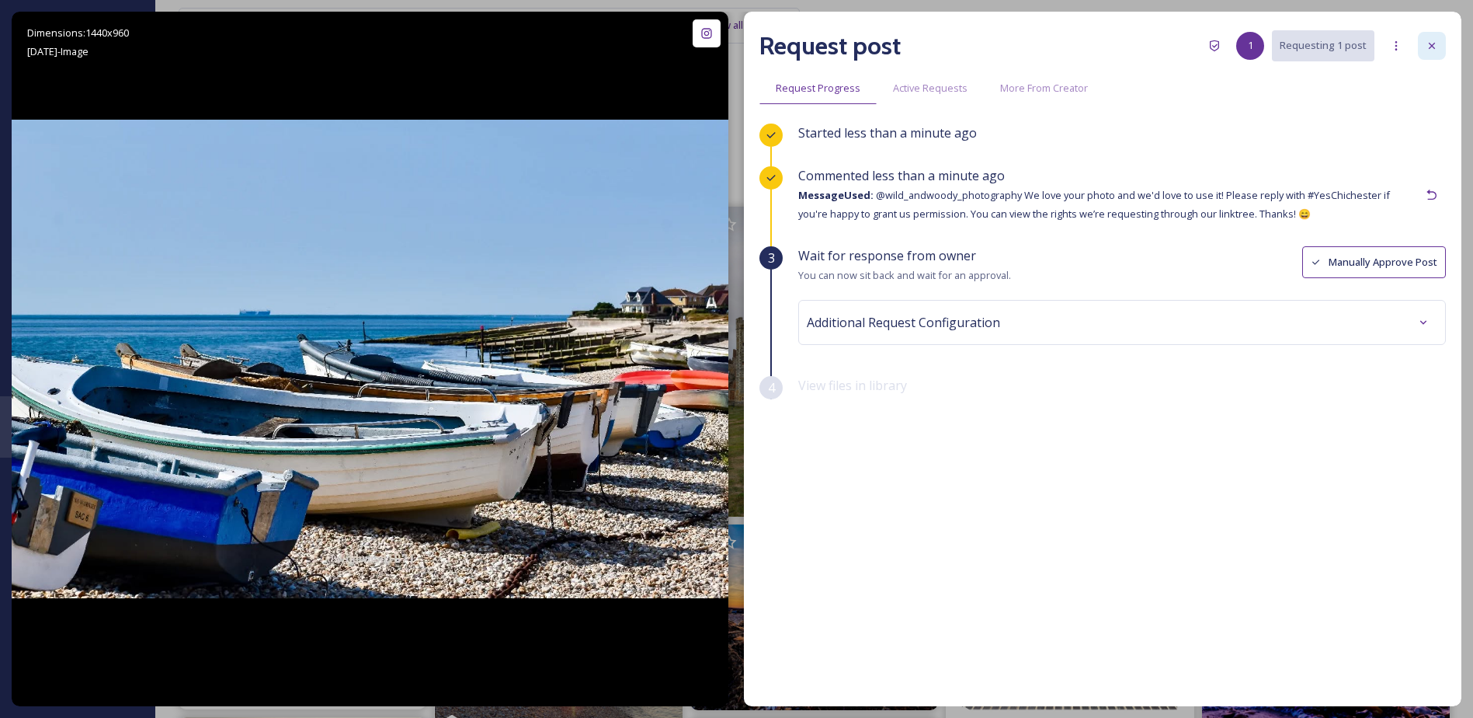
click at [1423, 40] on div at bounding box center [1432, 46] width 28 height 28
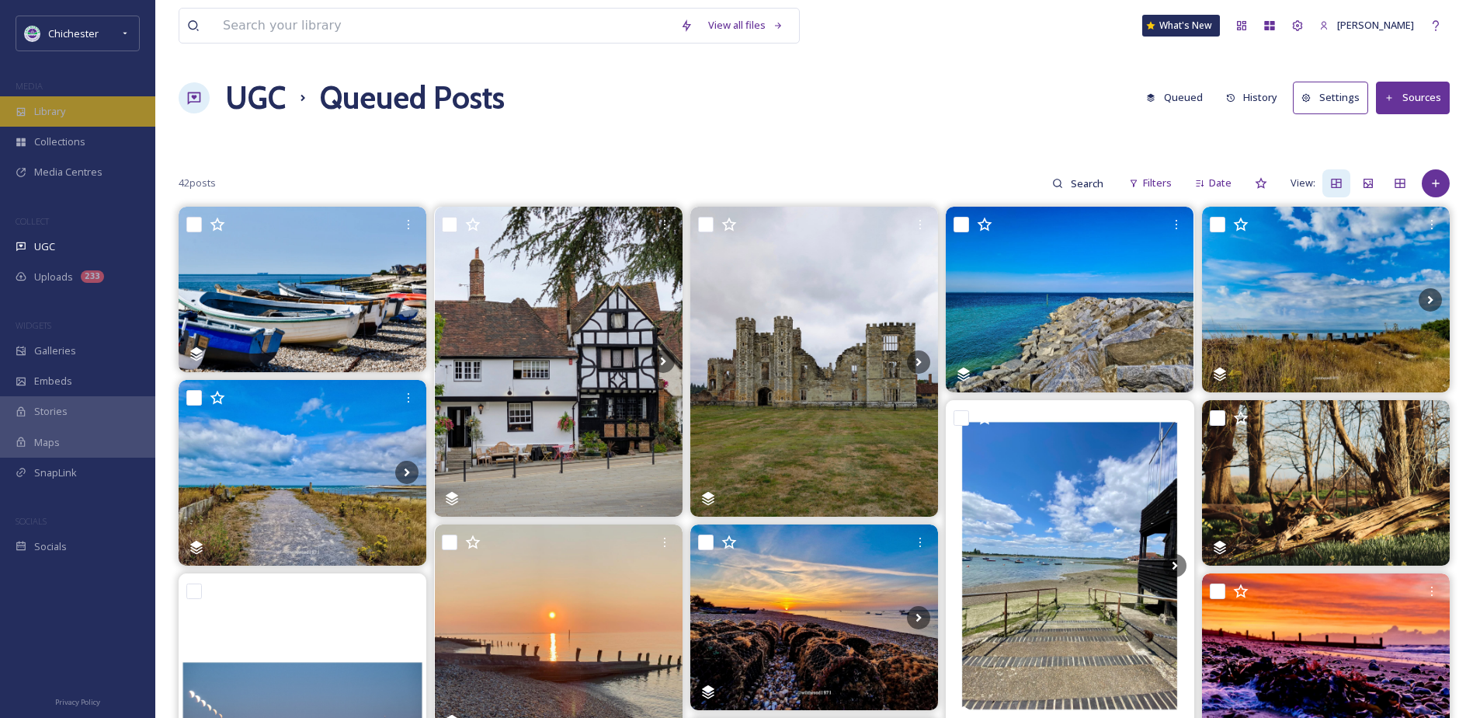
click at [121, 104] on div "Library" at bounding box center [77, 111] width 155 height 30
